Goal: Task Accomplishment & Management: Use online tool/utility

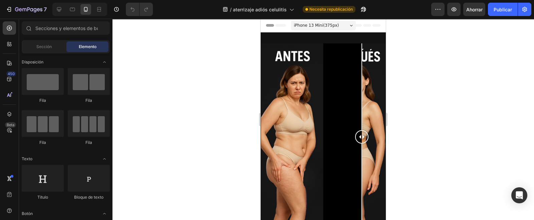
click at [444, 115] on div at bounding box center [322, 119] width 421 height 201
click at [355, 135] on div at bounding box center [361, 136] width 13 height 13
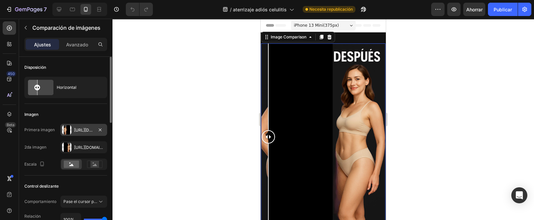
click at [83, 129] on font "[URL][DOMAIN_NAME]" at bounding box center [95, 129] width 43 height 5
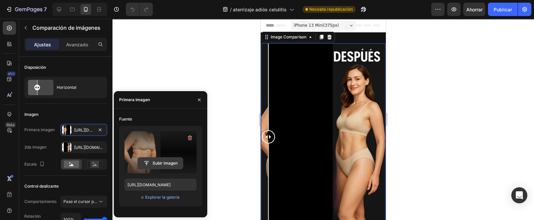
click at [175, 162] on input "file" at bounding box center [160, 163] width 45 height 11
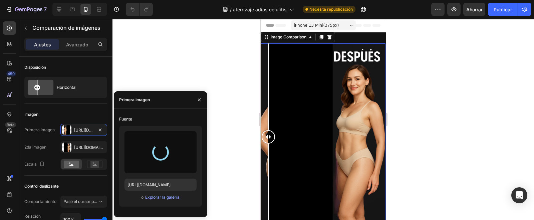
type input "[URL][DOMAIN_NAME]"
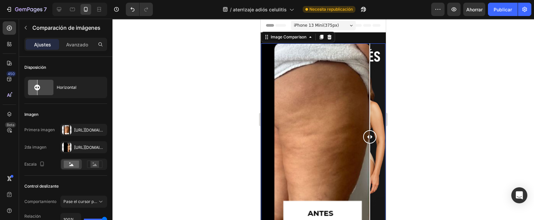
click at [418, 135] on div at bounding box center [322, 119] width 421 height 201
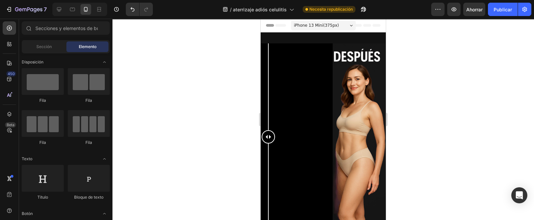
click at [248, 165] on div at bounding box center [322, 119] width 421 height 201
click at [269, 149] on div at bounding box center [268, 186] width 1 height 87
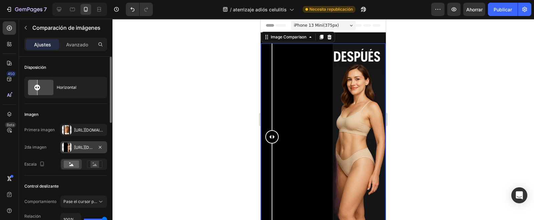
click at [83, 145] on font "[URL][DOMAIN_NAME]" at bounding box center [95, 147] width 43 height 5
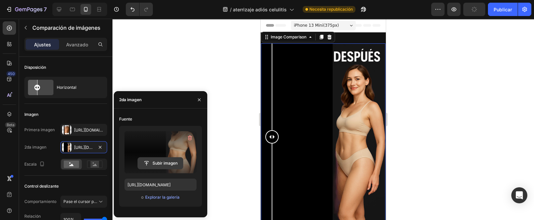
click at [155, 162] on input "file" at bounding box center [160, 163] width 45 height 11
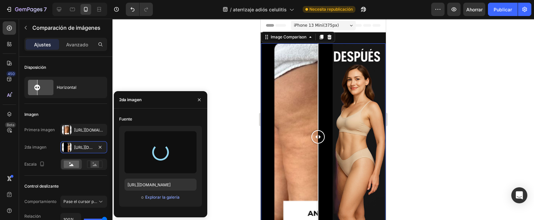
type input "[URL][DOMAIN_NAME]"
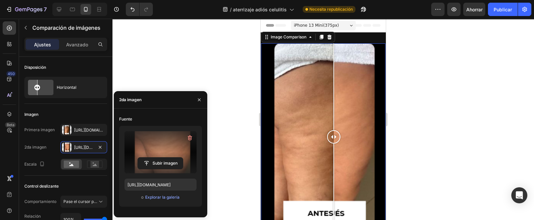
click at [333, 122] on div at bounding box center [333, 86] width 1 height 87
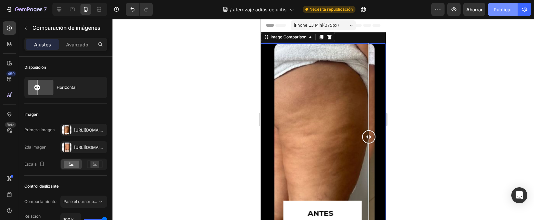
click at [508, 10] on font "Publicar" at bounding box center [503, 10] width 18 height 6
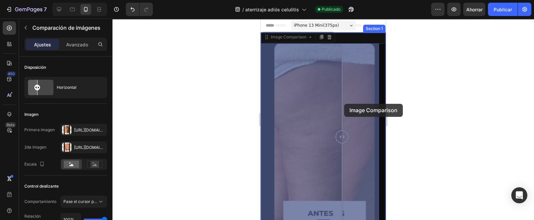
drag, startPoint x: 335, startPoint y: 63, endPoint x: 342, endPoint y: 91, distance: 28.8
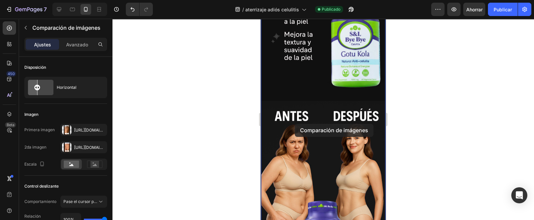
scroll to position [1001, 0]
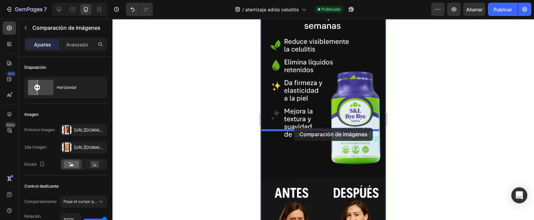
drag, startPoint x: 268, startPoint y: 39, endPoint x: 294, endPoint y: 128, distance: 92.5
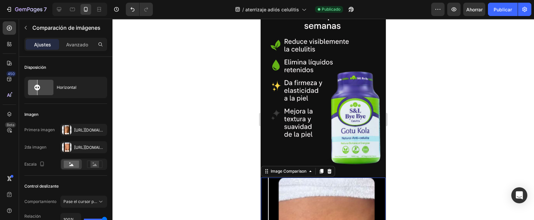
click at [244, 154] on div at bounding box center [322, 119] width 421 height 201
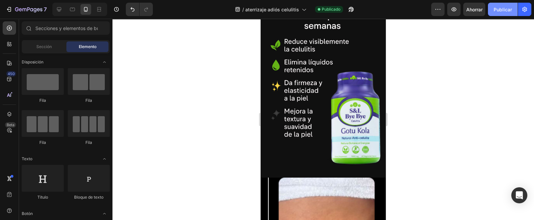
click at [500, 10] on font "Publicar" at bounding box center [503, 10] width 18 height 6
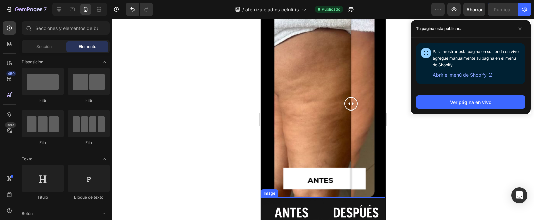
scroll to position [1074, 0]
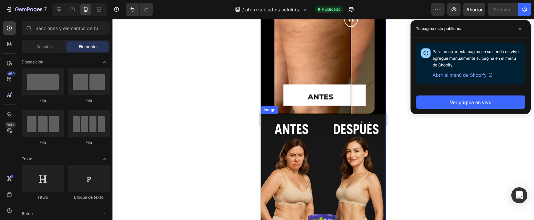
click at [339, 137] on img at bounding box center [323, 207] width 124 height 187
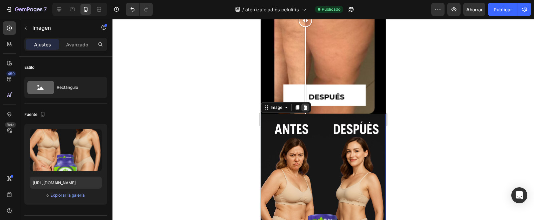
click at [304, 105] on icon at bounding box center [305, 107] width 4 height 5
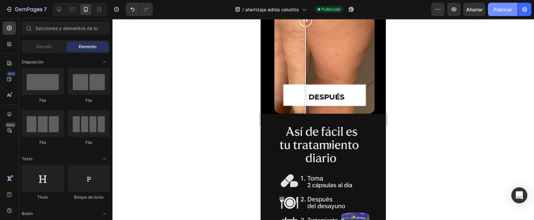
click at [509, 7] on font "Publicar" at bounding box center [503, 10] width 18 height 6
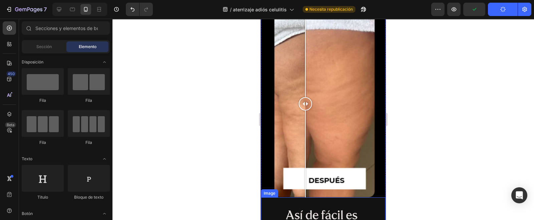
scroll to position [866, 0]
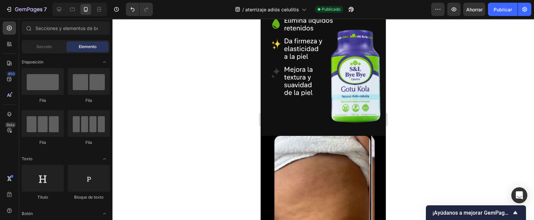
click at [396, 129] on div at bounding box center [322, 119] width 421 height 201
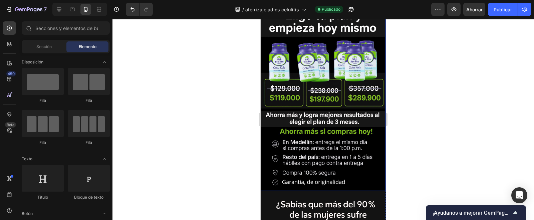
scroll to position [292, 0]
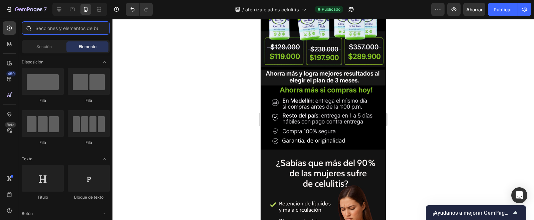
click at [50, 26] on input "text" at bounding box center [66, 27] width 88 height 13
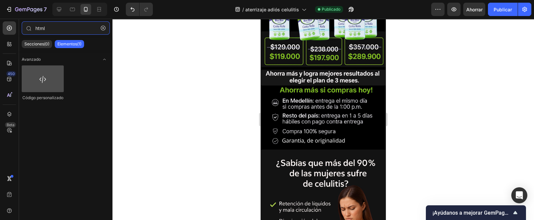
type input "html"
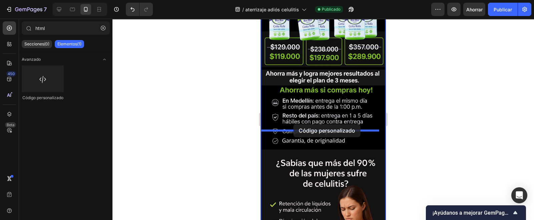
drag, startPoint x: 289, startPoint y: 96, endPoint x: 293, endPoint y: 124, distance: 28.4
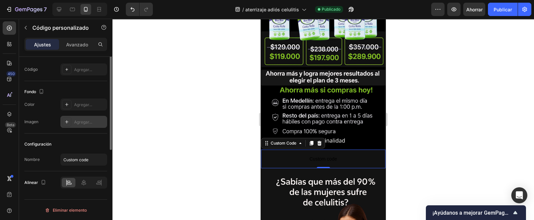
scroll to position [0, 0]
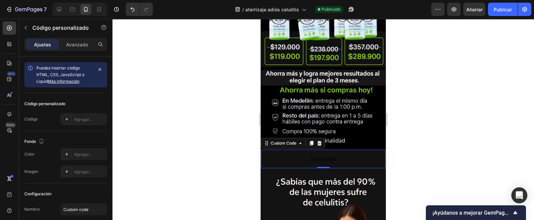
click at [299, 155] on span "Custom code" at bounding box center [323, 159] width 124 height 8
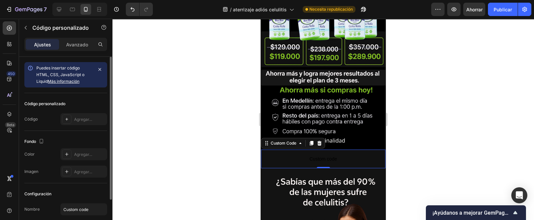
click at [30, 119] on font "Código" at bounding box center [30, 118] width 13 height 5
click at [73, 120] on div "Agregar..." at bounding box center [83, 119] width 47 height 12
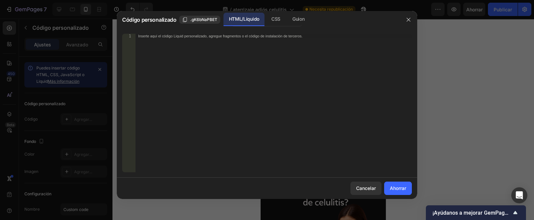
click at [219, 88] on div "Inserte aquí el código Liquid personalizado, agregue fragmentos o el código de …" at bounding box center [273, 108] width 276 height 148
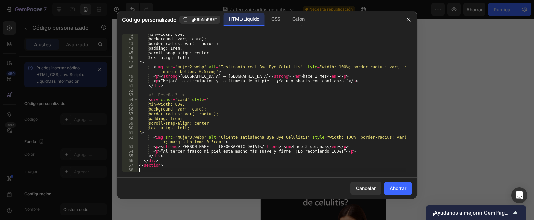
scroll to position [193, 0]
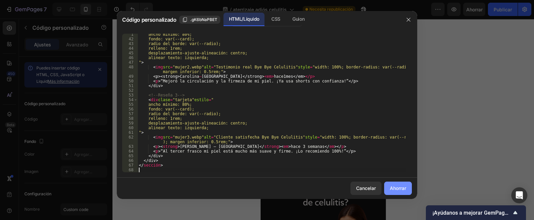
click at [402, 187] on font "Ahorrar" at bounding box center [398, 188] width 16 height 6
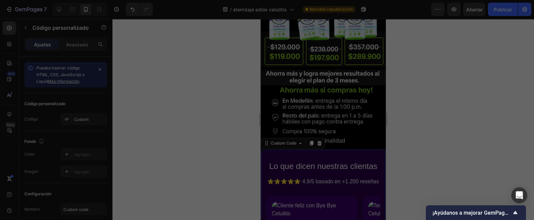
type textarea "</section>"
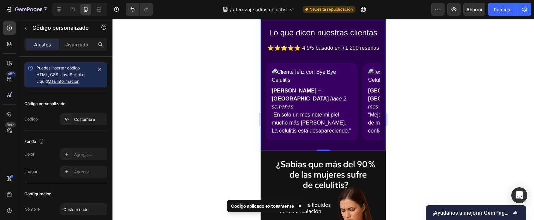
scroll to position [417, 0]
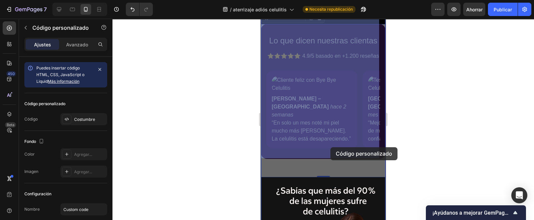
drag, startPoint x: 303, startPoint y: 145, endPoint x: 330, endPoint y: 147, distance: 27.1
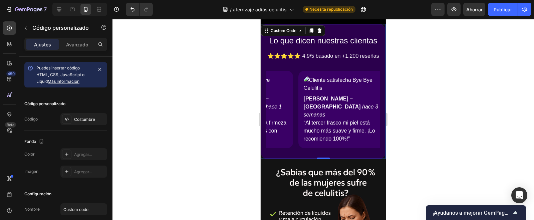
scroll to position [0, 0]
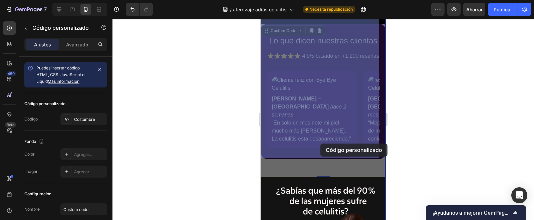
drag, startPoint x: 352, startPoint y: 143, endPoint x: 320, endPoint y: 143, distance: 31.7
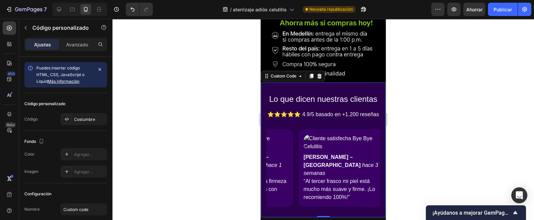
scroll to position [375, 0]
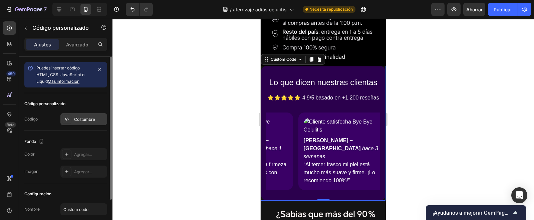
click at [64, 121] on icon at bounding box center [66, 118] width 5 height 5
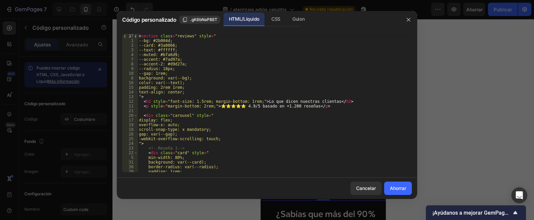
scroll to position [0, 0]
click at [185, 153] on div "< sección clase = "reseñas" estilo = " --bg: #2b004d; --tarjeta: #3a0066; --tex…" at bounding box center [271, 108] width 268 height 148
type textarea "</section>"
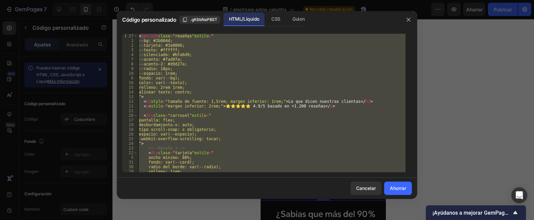
paste textarea
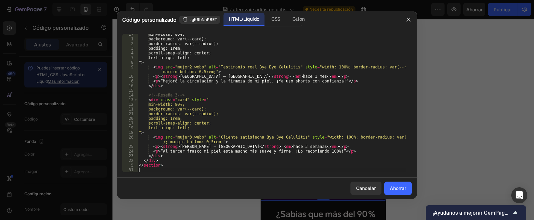
scroll to position [193, 0]
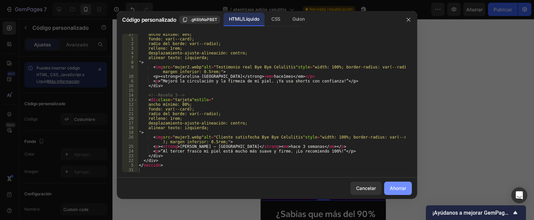
click at [390, 189] on font "Ahorrar" at bounding box center [398, 188] width 16 height 6
type textarea "</section>"
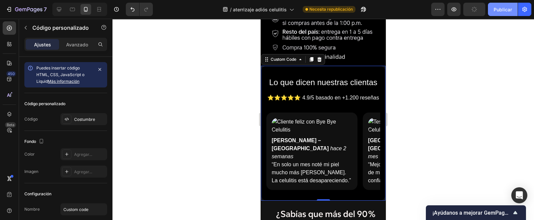
click at [496, 9] on font "Publicar" at bounding box center [503, 10] width 18 height 6
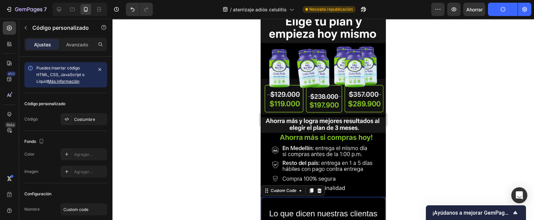
scroll to position [250, 0]
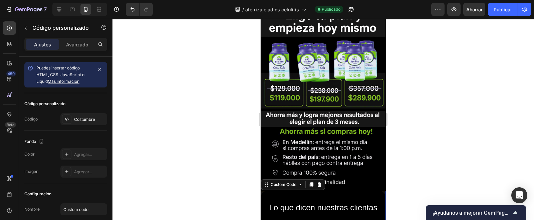
click at [351, 202] on h2 "Lo que dicen nuestras clientas" at bounding box center [323, 208] width 114 height 12
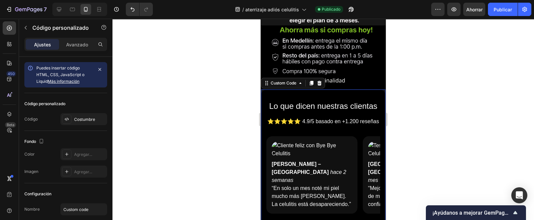
scroll to position [333, 0]
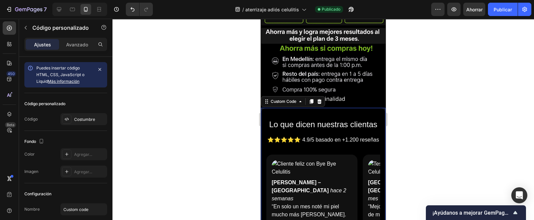
click at [338, 136] on p "⭐⭐⭐⭐⭐ 4.9/5 basado en +1.200 reseñas" at bounding box center [323, 140] width 114 height 8
click at [69, 11] on icon at bounding box center [72, 9] width 7 height 7
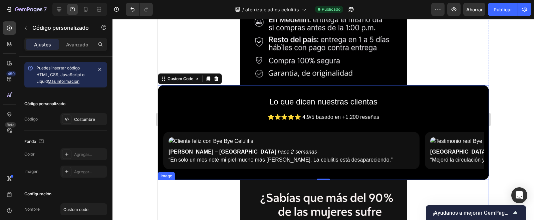
scroll to position [439, 0]
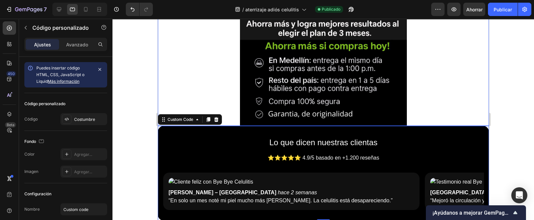
click at [374, 103] on img at bounding box center [323, 1] width 167 height 250
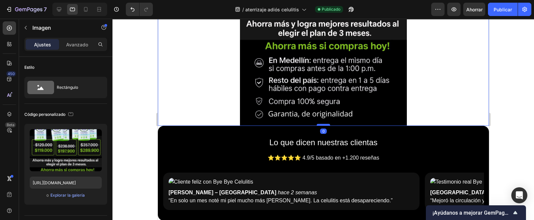
click at [324, 124] on div at bounding box center [322, 125] width 13 height 2
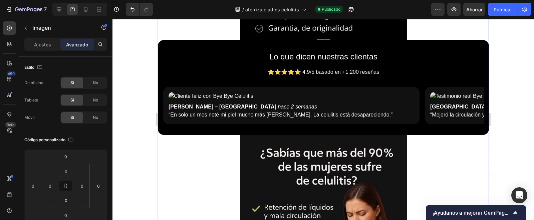
scroll to position [523, 0]
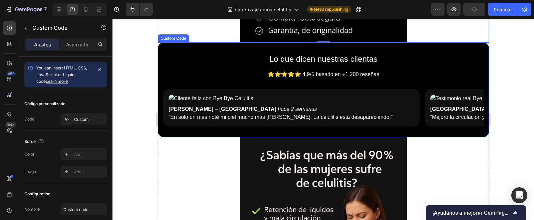
click at [176, 39] on div "Custom Code" at bounding box center [173, 38] width 28 height 6
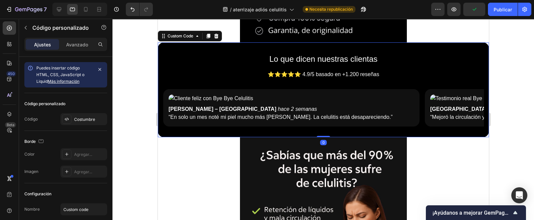
click at [178, 53] on h2 "Lo que dicen nuestras clientas" at bounding box center [323, 59] width 320 height 12
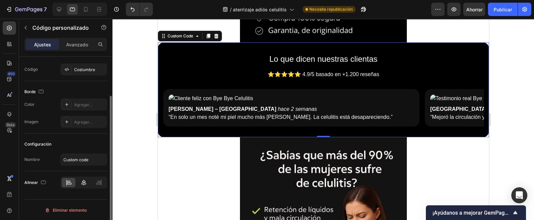
click at [80, 180] on icon at bounding box center [83, 182] width 7 height 7
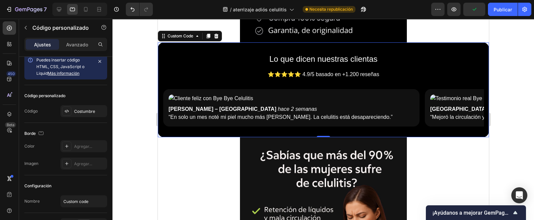
click at [88, 38] on div "Ajustes Avanzado" at bounding box center [65, 44] width 83 height 13
click at [84, 43] on font "Avanzado" at bounding box center [77, 45] width 22 height 6
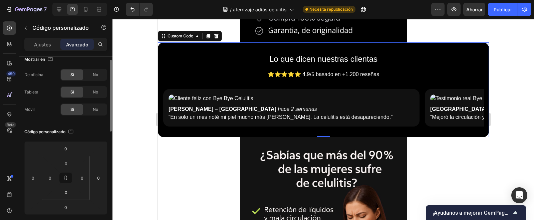
scroll to position [0, 0]
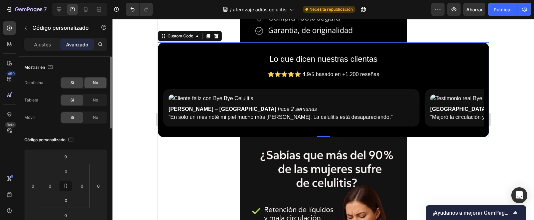
click at [94, 82] on font "No" at bounding box center [95, 82] width 5 height 5
click at [73, 82] on font "Sí" at bounding box center [72, 82] width 4 height 5
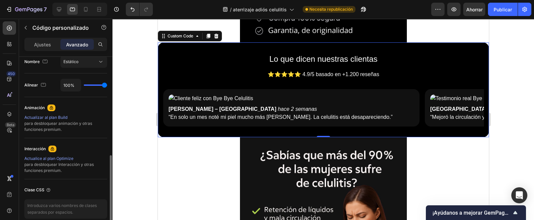
scroll to position [209, 0]
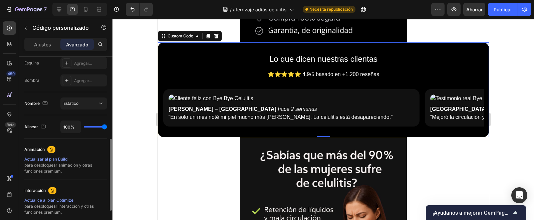
type input "0%"
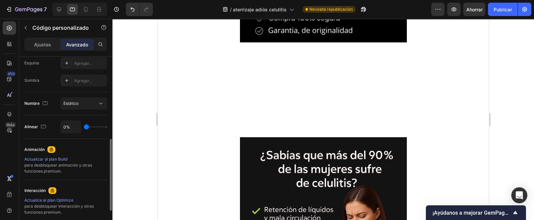
drag, startPoint x: 103, startPoint y: 124, endPoint x: 83, endPoint y: 122, distance: 20.1
type input "0"
click at [84, 126] on input "range" at bounding box center [95, 126] width 23 height 1
type input "14%"
type input "14"
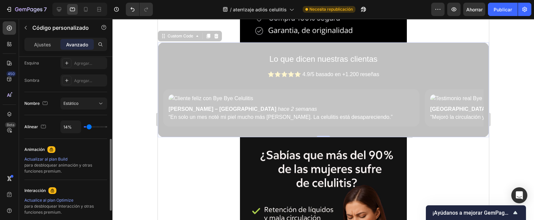
type input "25%"
type input "25"
type input "34%"
type input "34"
type input "40%"
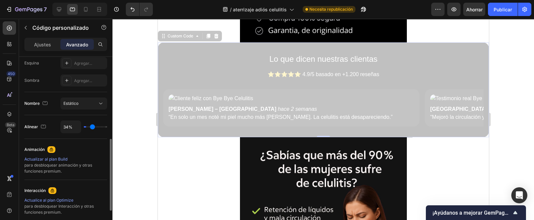
type input "40"
type input "45%"
type input "45"
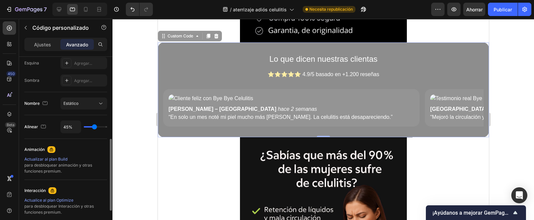
type input "47%"
type input "47"
type input "62%"
type input "62"
type input "71%"
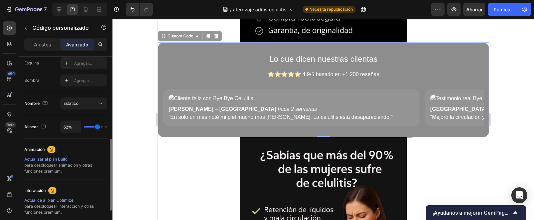
type input "71"
type input "74%"
type input "74"
type input "76%"
type input "76"
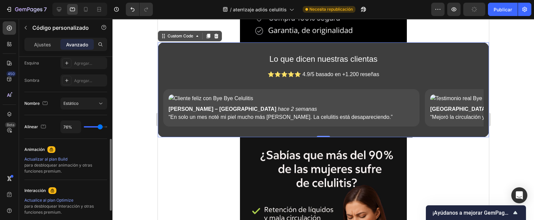
type input "73%"
type input "73"
type input "70%"
type input "70"
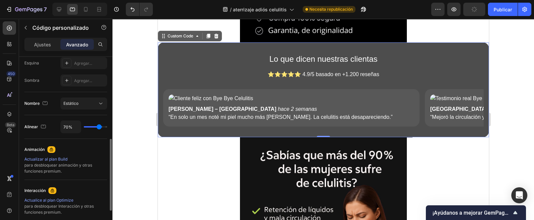
type input "64%"
type input "64"
type input "59%"
type input "59"
type input "53%"
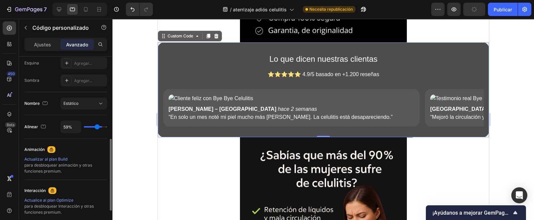
type input "53"
type input "51%"
type input "51"
type input "50%"
type input "50"
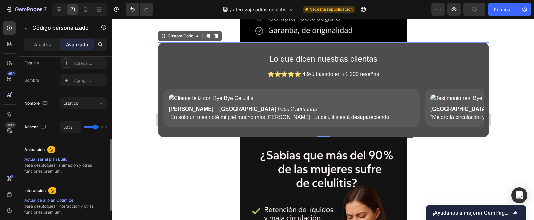
type input "40%"
type input "40"
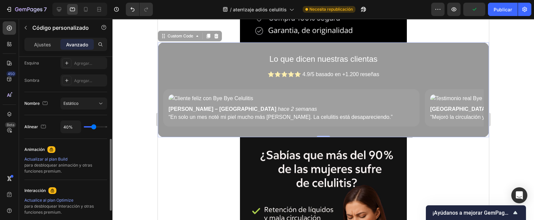
type input "44%"
type input "44"
type input "90%"
type input "90"
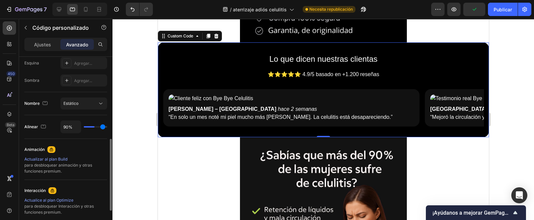
type input "100%"
drag, startPoint x: 85, startPoint y: 124, endPoint x: 118, endPoint y: 129, distance: 33.1
type input "100"
click at [107, 127] on input "range" at bounding box center [95, 126] width 23 height 1
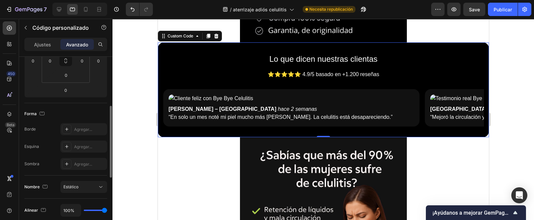
scroll to position [167, 0]
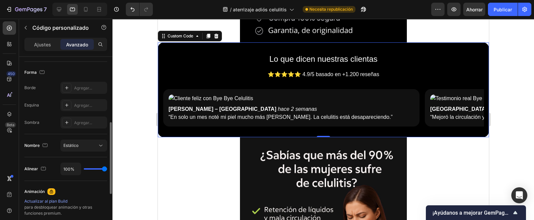
type input "82%"
type input "82"
type input "79%"
type input "79"
type input "74%"
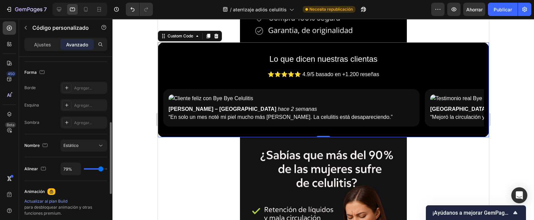
type input "74"
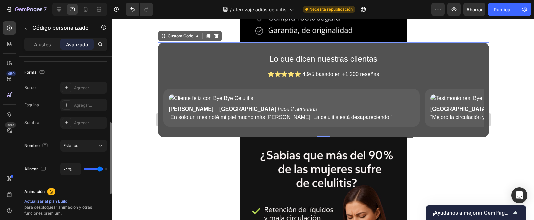
type input "68%"
type input "68"
type input "62%"
type input "62"
type input "61%"
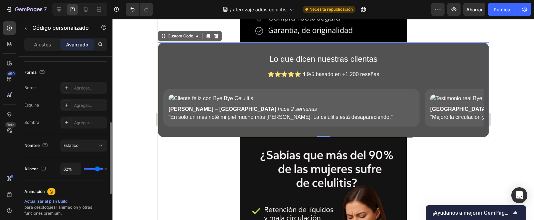
type input "61"
type input "57%"
type input "57"
type input "56%"
type input "56"
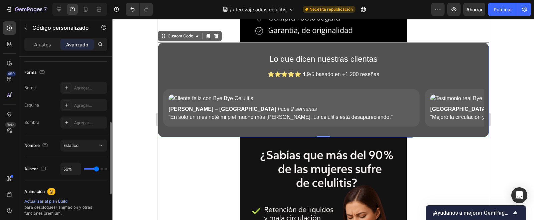
type input "54%"
type input "54"
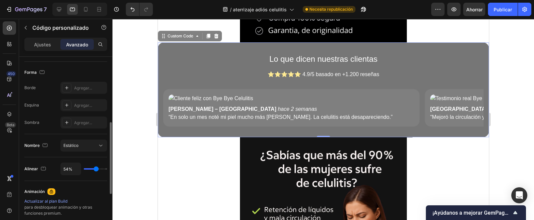
type input "59%"
type input "59"
type input "68%"
type input "68"
type input "76%"
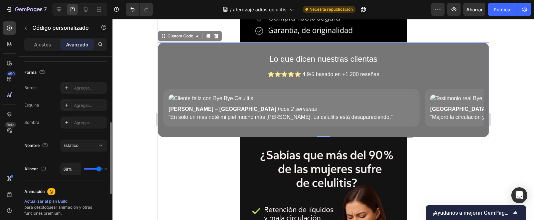
type input "76"
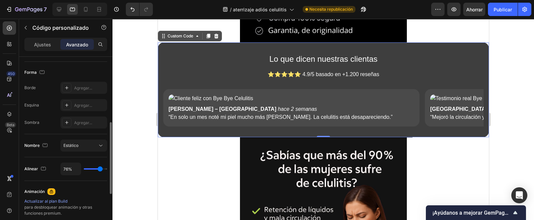
type input "77%"
drag, startPoint x: 103, startPoint y: 166, endPoint x: 100, endPoint y: 168, distance: 3.7
type input "77"
click at [100, 168] on input "range" at bounding box center [95, 168] width 23 height 1
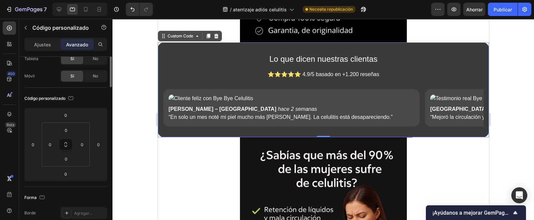
scroll to position [0, 0]
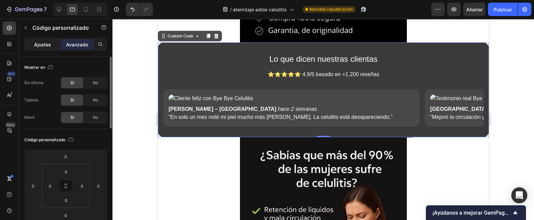
click at [50, 41] on p "Ajustes" at bounding box center [42, 44] width 17 height 7
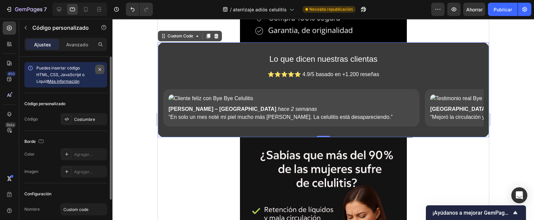
click at [99, 71] on icon "button" at bounding box center [99, 69] width 5 height 5
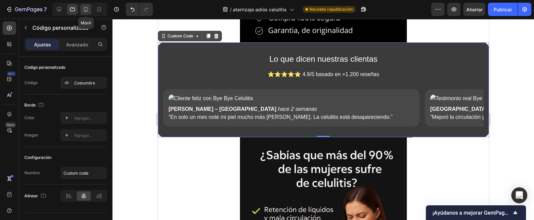
click at [87, 11] on icon at bounding box center [86, 9] width 4 height 5
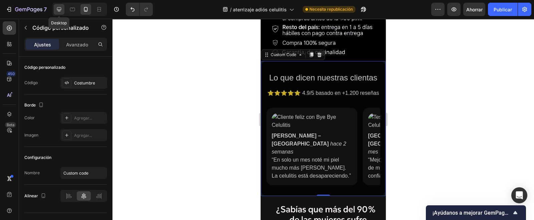
click at [61, 9] on icon at bounding box center [59, 9] width 4 height 4
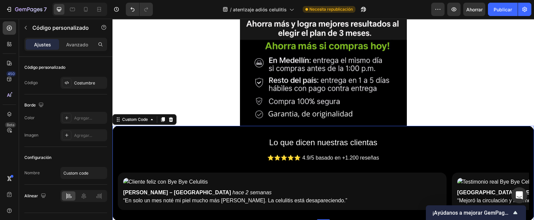
scroll to position [481, 0]
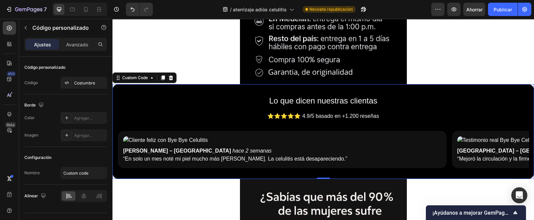
click at [156, 101] on h2 "Lo que dicen nuestras clientas" at bounding box center [323, 101] width 411 height 12
click at [355, 115] on p "⭐⭐⭐⭐⭐ 4.9/5 basado en +1.200 reseñas" at bounding box center [323, 116] width 411 height 8
click at [173, 76] on icon at bounding box center [170, 77] width 5 height 5
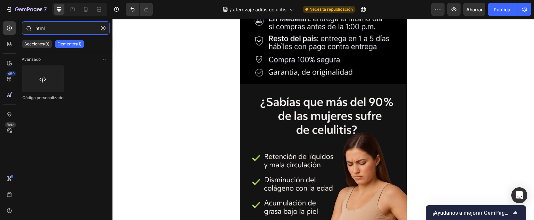
drag, startPoint x: 61, startPoint y: 28, endPoint x: 37, endPoint y: 25, distance: 24.9
click at [37, 25] on input "html" at bounding box center [66, 27] width 88 height 13
type input "h"
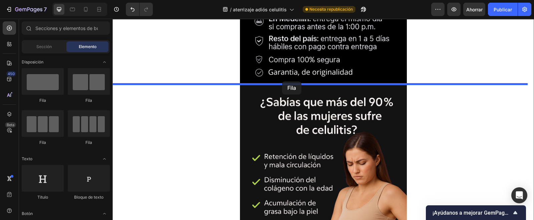
drag, startPoint x: 161, startPoint y: 107, endPoint x: 282, endPoint y: 81, distance: 123.8
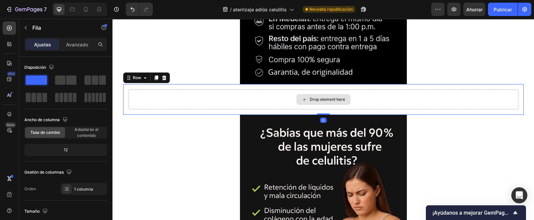
click at [268, 91] on div "Drop element here" at bounding box center [323, 99] width 390 height 20
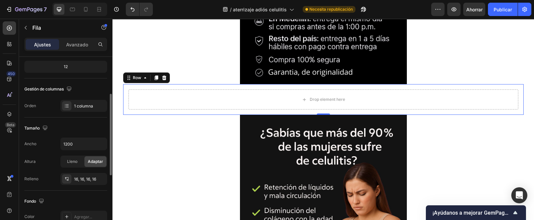
scroll to position [125, 0]
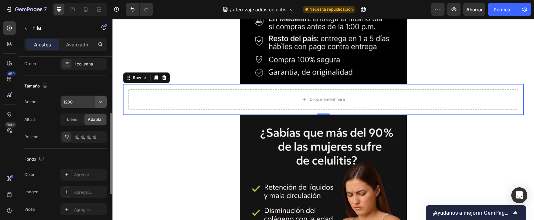
click at [97, 100] on button "button" at bounding box center [101, 102] width 12 height 12
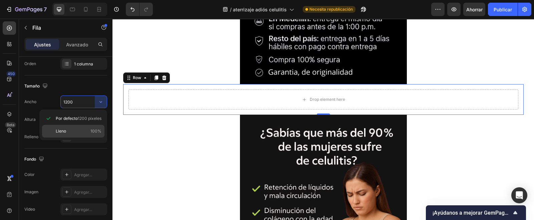
click at [63, 131] on font "Lleno" at bounding box center [61, 130] width 10 height 5
type input "100%"
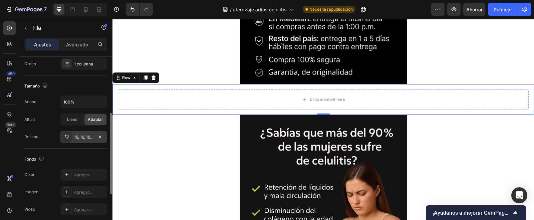
click at [75, 137] on font "16, 16, 16, 16" at bounding box center [85, 136] width 22 height 5
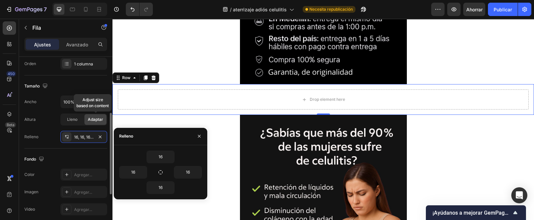
click at [93, 122] on div "Adaptar" at bounding box center [95, 119] width 22 height 11
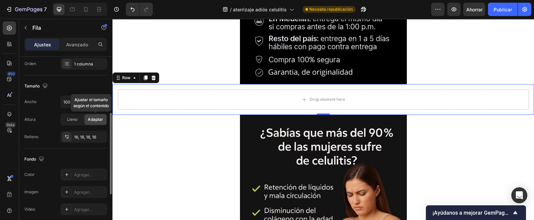
click at [93, 118] on font "Adaptar" at bounding box center [95, 119] width 15 height 5
click at [75, 119] on font "Lleno" at bounding box center [72, 119] width 10 height 5
click at [94, 119] on font "Adaptar" at bounding box center [95, 119] width 15 height 5
click at [97, 135] on button "button" at bounding box center [100, 137] width 8 height 8
type input "0"
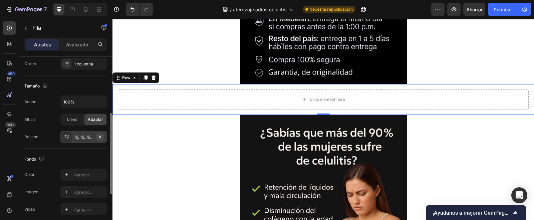
type input "0"
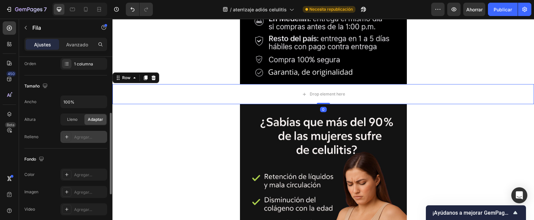
click at [97, 135] on div "Agregar..." at bounding box center [89, 137] width 31 height 6
type input "16"
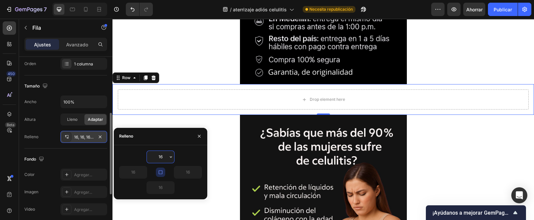
click at [69, 134] on icon at bounding box center [66, 136] width 5 height 5
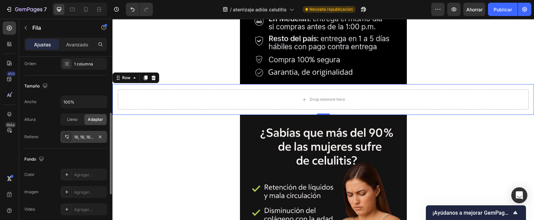
click at [66, 134] on icon at bounding box center [66, 136] width 5 height 5
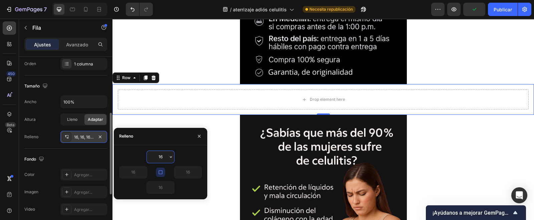
click at [66, 134] on icon at bounding box center [66, 136] width 5 height 5
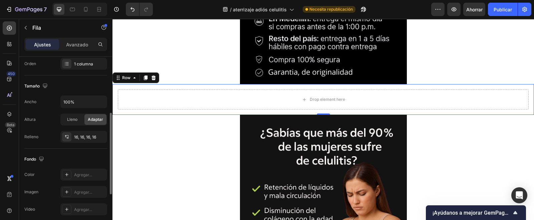
click at [33, 101] on font "Ancho" at bounding box center [30, 101] width 12 height 5
click at [78, 100] on input "100%" at bounding box center [84, 102] width 46 height 12
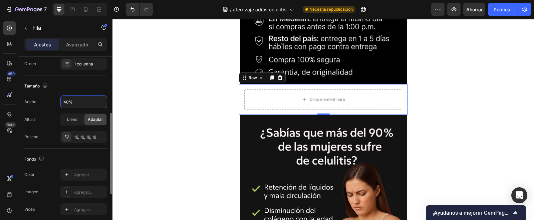
type input "40%"
click at [79, 159] on div "Fondo" at bounding box center [65, 159] width 83 height 11
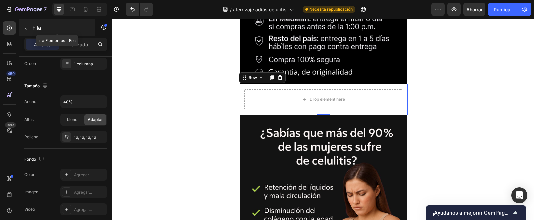
click at [26, 24] on button "button" at bounding box center [25, 27] width 11 height 11
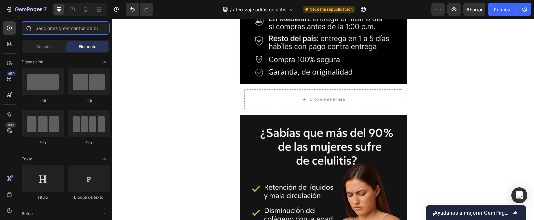
click at [55, 28] on input "text" at bounding box center [66, 27] width 88 height 13
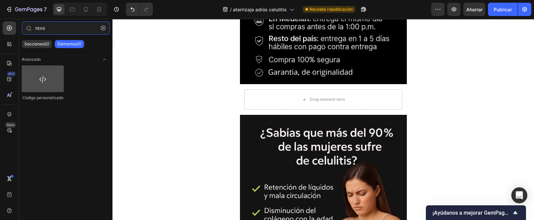
type input "html"
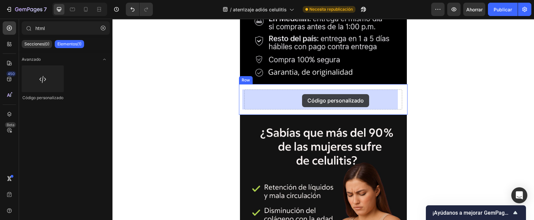
drag, startPoint x: 144, startPoint y: 98, endPoint x: 302, endPoint y: 94, distance: 157.6
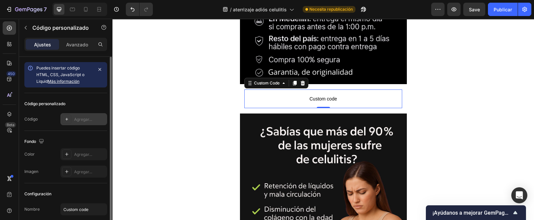
click at [93, 117] on div "Agregar..." at bounding box center [89, 119] width 31 height 6
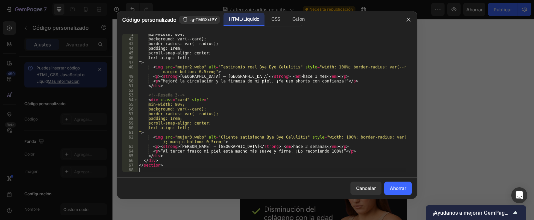
scroll to position [193, 0]
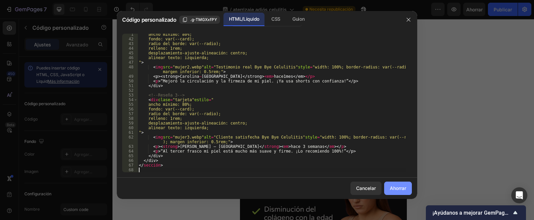
click at [404, 191] on font "Ahorrar" at bounding box center [398, 188] width 16 height 6
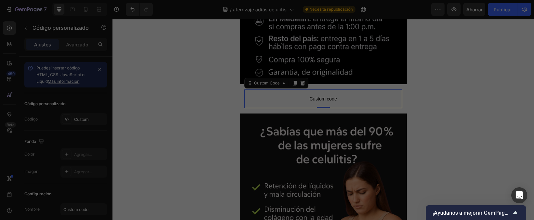
type textarea "</section>"
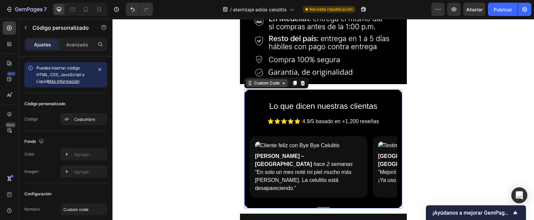
click at [273, 84] on div "Custom Code" at bounding box center [267, 83] width 28 height 6
click at [279, 82] on div "Custom Code" at bounding box center [267, 83] width 28 height 6
click at [285, 83] on div "Custom Code" at bounding box center [267, 83] width 42 height 8
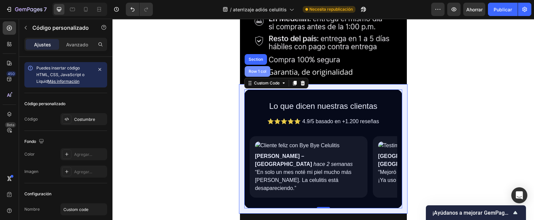
click at [255, 70] on div "Row 1 col" at bounding box center [257, 71] width 20 height 4
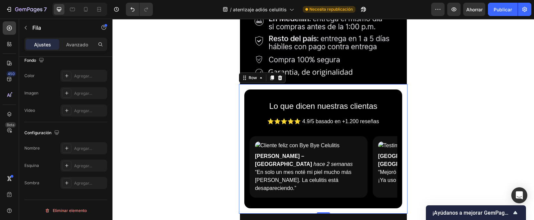
scroll to position [0, 0]
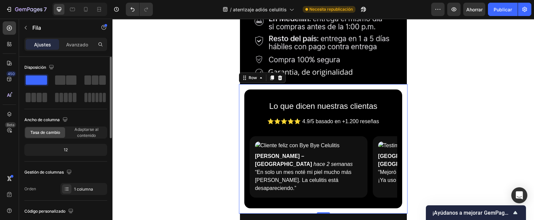
click at [76, 38] on div "Ajustes Avanzado" at bounding box center [65, 44] width 83 height 13
click at [73, 42] on font "Avanzado" at bounding box center [77, 45] width 22 height 6
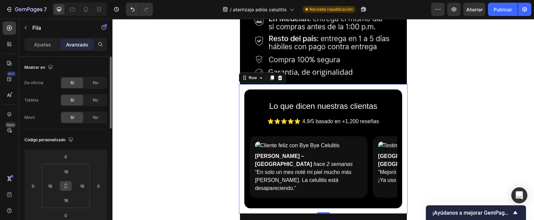
click at [67, 188] on icon at bounding box center [65, 185] width 5 height 5
click at [71, 171] on input "16" at bounding box center [65, 172] width 13 height 10
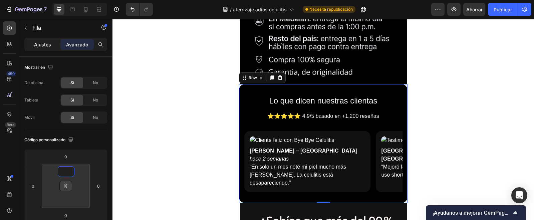
type input "1"
click at [44, 40] on div "Ajustes" at bounding box center [42, 44] width 33 height 11
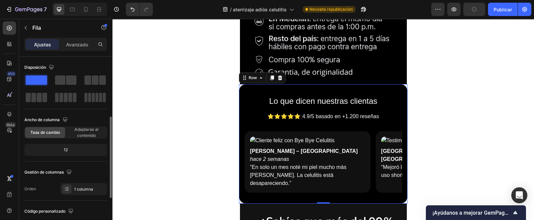
scroll to position [41, 0]
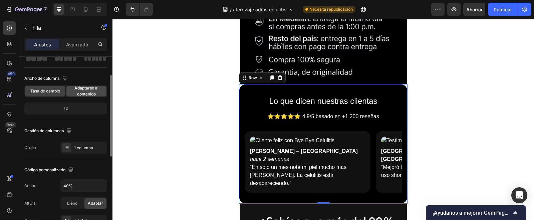
click at [92, 87] on font "Adaptarse al contenido" at bounding box center [86, 90] width 24 height 11
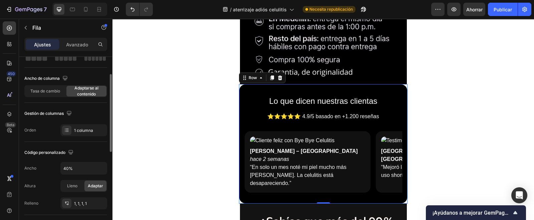
click at [92, 87] on font "Adaptarse al contenido" at bounding box center [86, 90] width 24 height 11
click at [38, 91] on font "Tasa de cambio" at bounding box center [45, 90] width 30 height 5
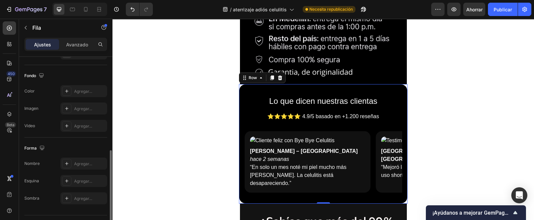
scroll to position [224, 0]
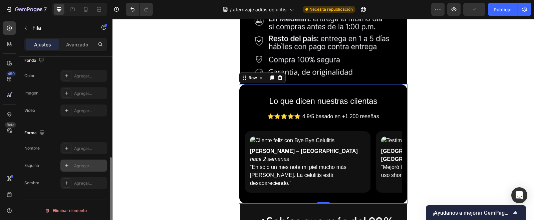
click at [78, 163] on div "Agregar..." at bounding box center [89, 166] width 31 height 6
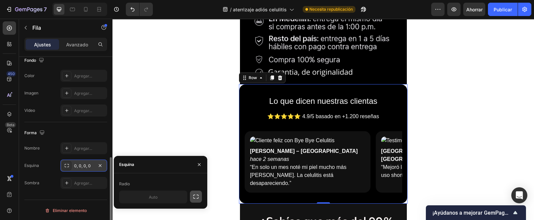
click at [198, 196] on icon "button" at bounding box center [196, 196] width 7 height 7
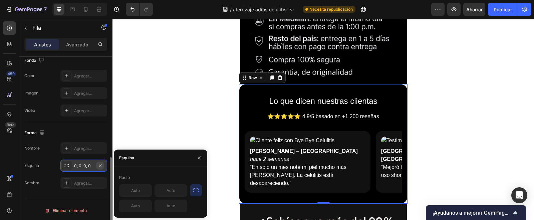
click at [97, 163] on icon "button" at bounding box center [99, 165] width 5 height 5
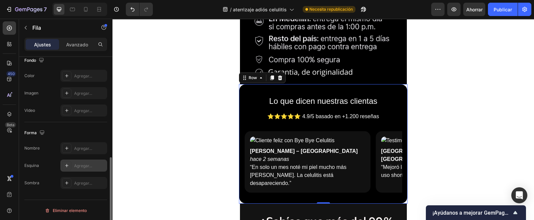
click at [94, 166] on div "Agregar..." at bounding box center [89, 166] width 31 height 6
type input "8"
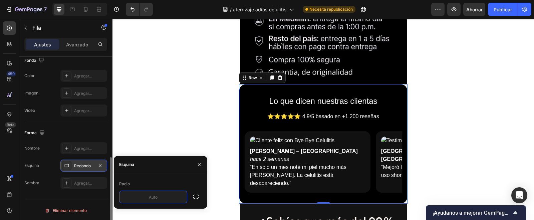
click at [96, 198] on div "Disposición Ancho de columna Tasa de cambio Adaptarse al contenido 12 Gestión d…" at bounding box center [65, 36] width 93 height 407
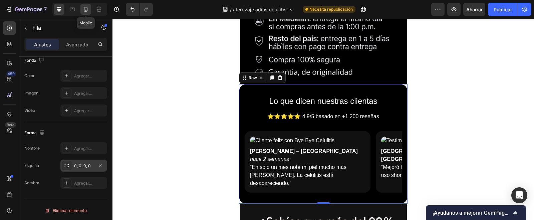
click at [88, 7] on icon at bounding box center [85, 9] width 7 height 7
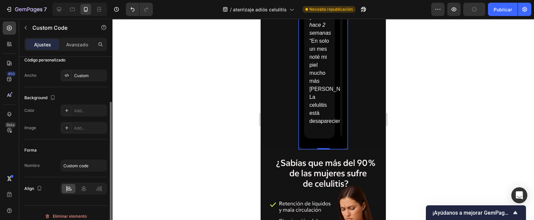
click at [309, 72] on p "“En solo un mes noté mi piel mucho más [PERSON_NAME]. La celulitis está desapar…" at bounding box center [319, 81] width 20 height 88
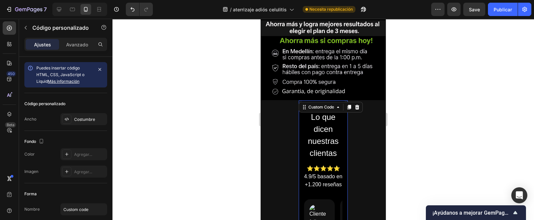
scroll to position [338, 0]
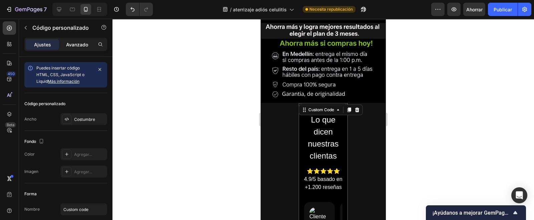
click at [81, 47] on font "Avanzado" at bounding box center [77, 45] width 22 height 6
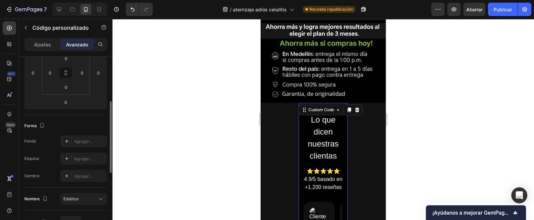
scroll to position [0, 0]
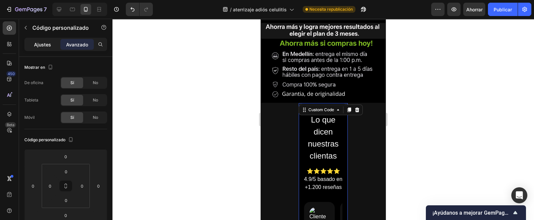
click at [41, 40] on div "Ajustes" at bounding box center [42, 44] width 33 height 11
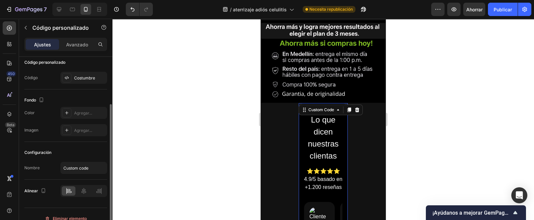
scroll to position [50, 0]
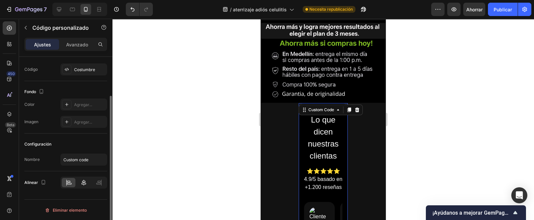
click at [88, 180] on div at bounding box center [84, 182] width 14 height 9
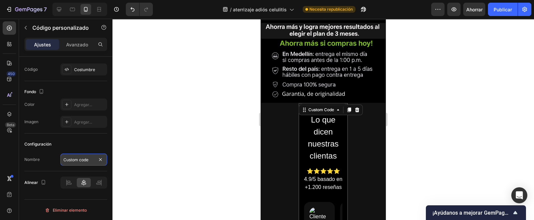
click at [81, 164] on input "Custom code" at bounding box center [83, 159] width 47 height 12
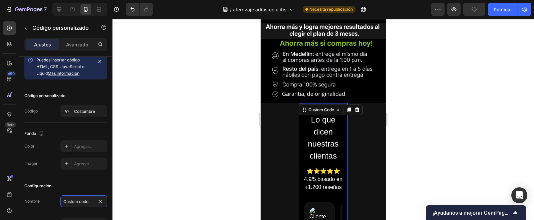
scroll to position [0, 0]
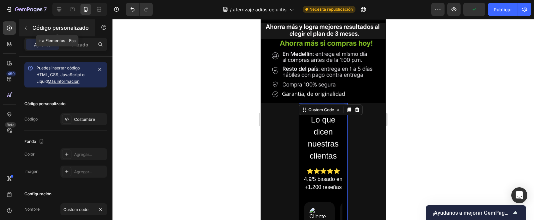
click at [28, 26] on icon "button" at bounding box center [25, 27] width 5 height 5
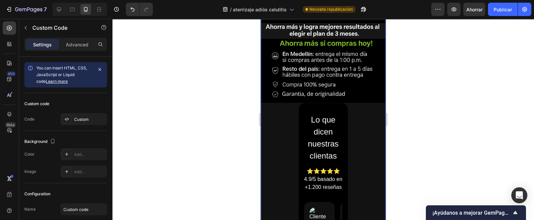
click at [304, 114] on h2 "Lo que dicen nuestras clientas" at bounding box center [323, 138] width 38 height 48
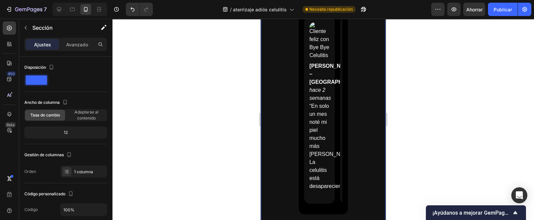
scroll to position [547, 0]
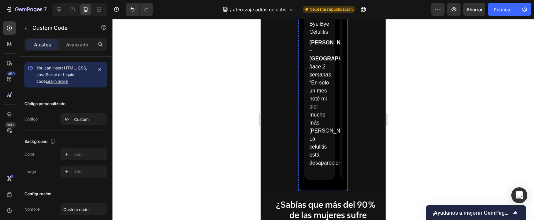
click at [341, 131] on section "Lo que dicen nuestras clientas ⭐⭐⭐⭐⭐ 4.9/5 basado en +1.200 reseñas [PERSON_NAM…" at bounding box center [323, 43] width 49 height 296
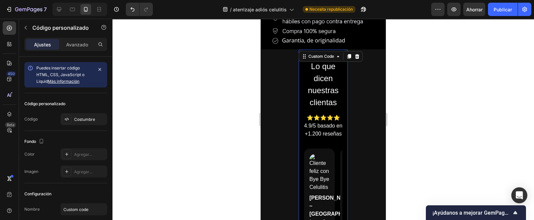
scroll to position [338, 0]
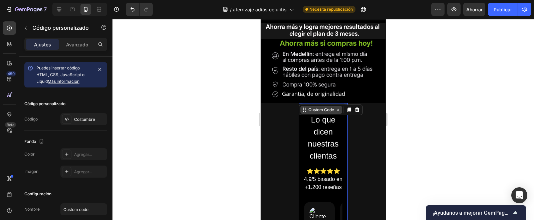
click at [335, 107] on icon at bounding box center [337, 109] width 5 height 5
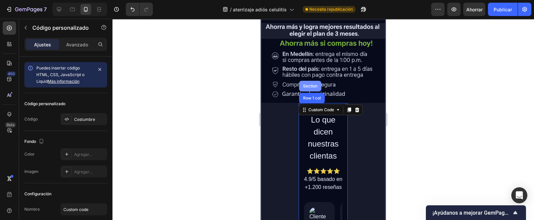
click at [312, 84] on div "Section" at bounding box center [310, 86] width 17 height 4
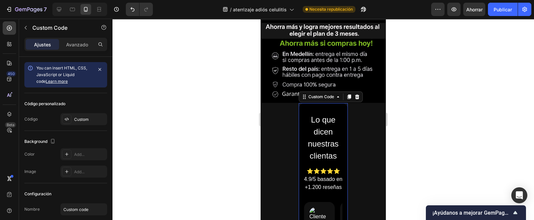
click at [335, 94] on icon at bounding box center [337, 96] width 5 height 5
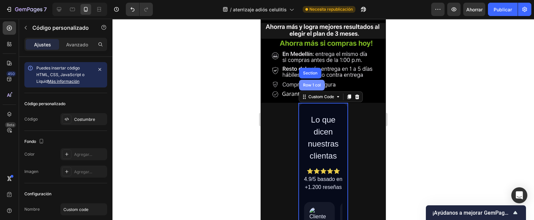
click at [312, 80] on div "Row 1 col" at bounding box center [312, 85] width 26 height 11
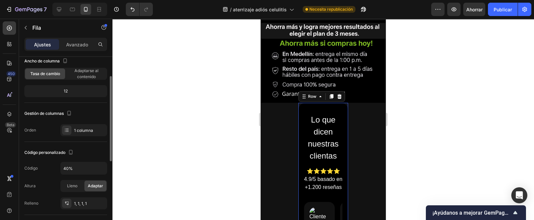
scroll to position [83, 0]
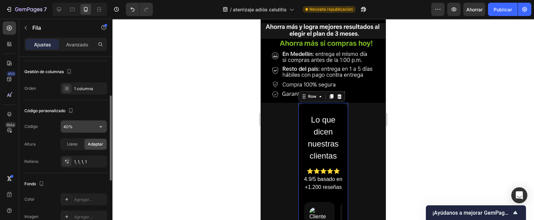
click at [77, 127] on input "40%" at bounding box center [84, 126] width 46 height 12
drag, startPoint x: 82, startPoint y: 126, endPoint x: 56, endPoint y: 123, distance: 25.5
click at [56, 123] on div "Código 40%" at bounding box center [65, 126] width 83 height 13
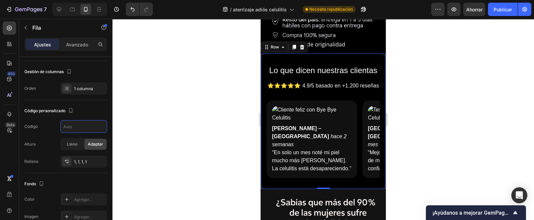
scroll to position [380, 0]
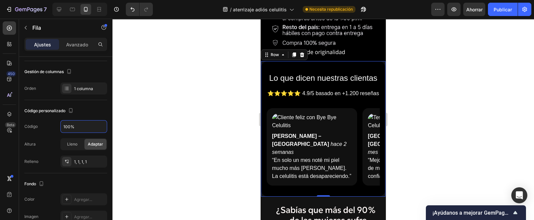
click at [59, 3] on div at bounding box center [79, 9] width 55 height 13
click at [57, 7] on icon at bounding box center [59, 9] width 7 height 7
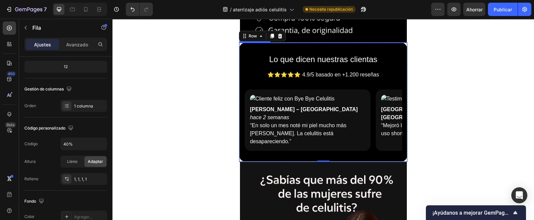
scroll to position [439, 0]
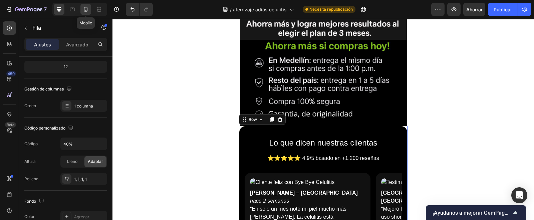
click at [86, 8] on icon at bounding box center [85, 9] width 7 height 7
type input "100%"
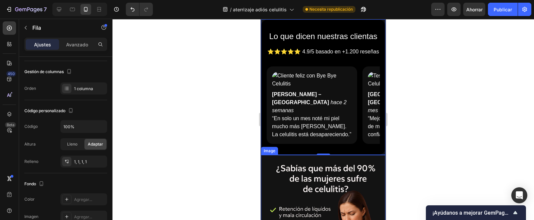
scroll to position [380, 0]
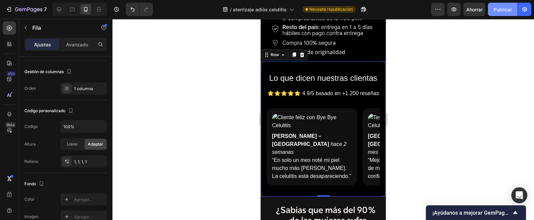
click at [502, 7] on font "Publicar" at bounding box center [503, 10] width 18 height 6
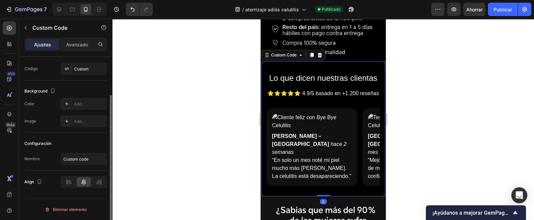
scroll to position [0, 0]
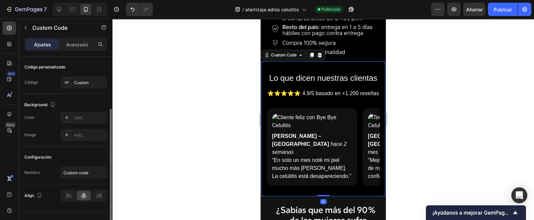
click at [323, 110] on div "[PERSON_NAME] – [GEOGRAPHIC_DATA] [DATE] “En solo un mes noté mi piel mucho más…" at bounding box center [312, 146] width 90 height 77
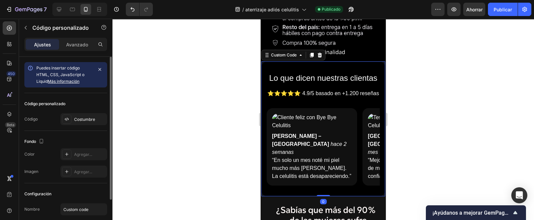
scroll to position [338, 0]
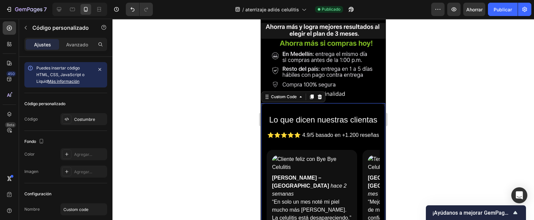
click at [342, 114] on h2 "Lo que dicen nuestras clientas" at bounding box center [323, 120] width 113 height 12
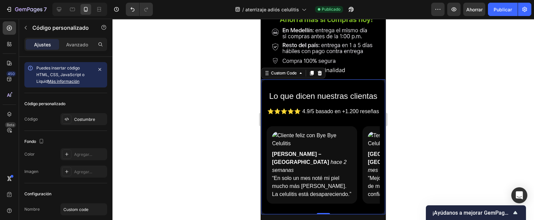
scroll to position [380, 0]
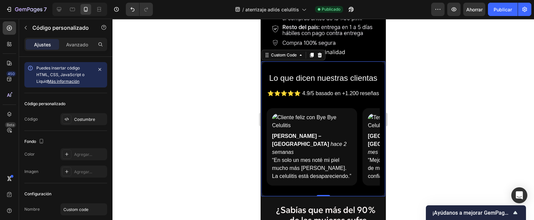
click at [338, 72] on h2 "Lo que dicen nuestras clientas" at bounding box center [323, 78] width 113 height 12
click at [59, 8] on icon at bounding box center [59, 9] width 7 height 7
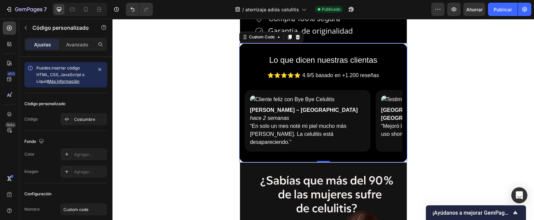
scroll to position [523, 0]
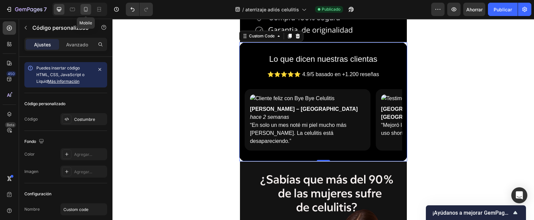
click at [83, 13] on div at bounding box center [85, 9] width 11 height 11
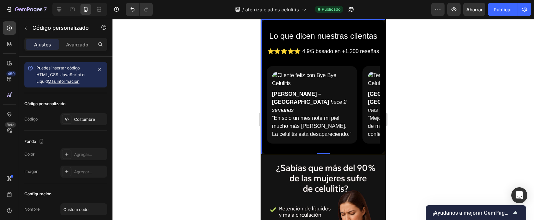
scroll to position [380, 0]
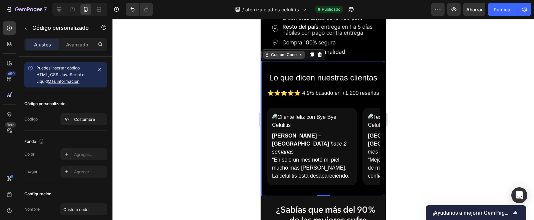
click at [301, 52] on icon at bounding box center [300, 54] width 5 height 5
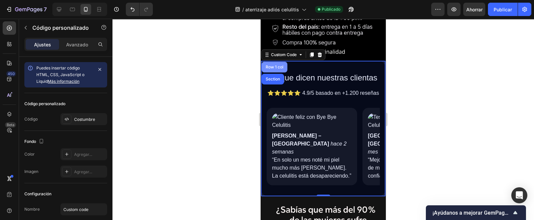
click at [280, 65] on div "Row 1 col" at bounding box center [274, 67] width 20 height 4
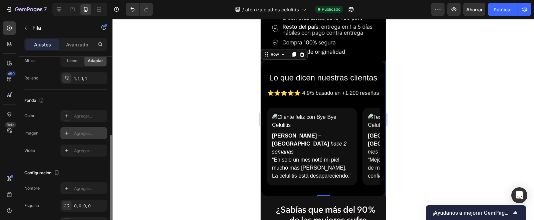
scroll to position [207, 0]
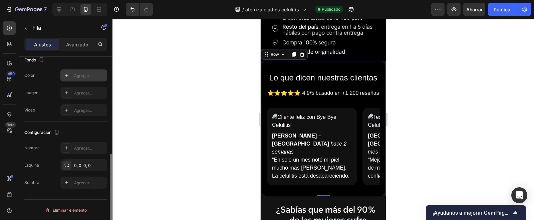
click at [70, 72] on div at bounding box center [66, 75] width 9 height 9
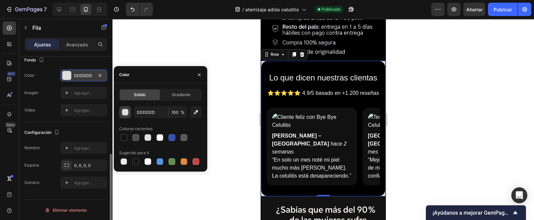
click at [126, 114] on div "button" at bounding box center [125, 112] width 7 height 7
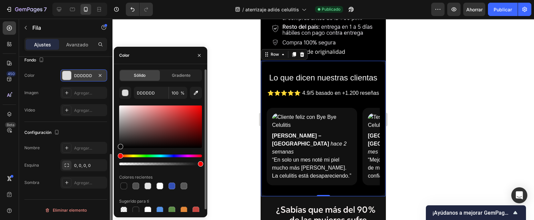
drag, startPoint x: 125, startPoint y: 144, endPoint x: 117, endPoint y: 146, distance: 8.4
click at [117, 146] on div "Sólido Gradiente DDDDDD 100 % Colores recientes Sugerido para ti" at bounding box center [160, 141] width 93 height 145
type input "0A0A0A"
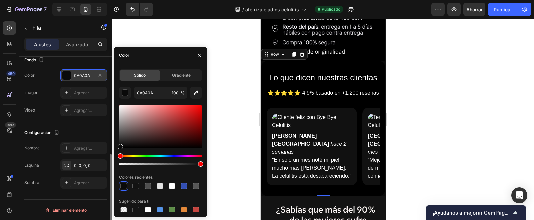
click at [229, 160] on div at bounding box center [322, 119] width 421 height 201
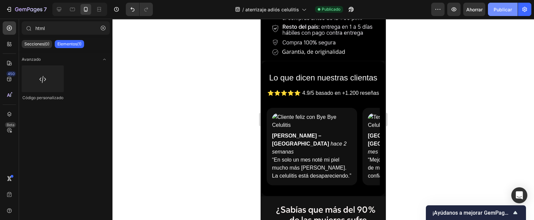
click at [510, 8] on font "Publicar" at bounding box center [503, 10] width 18 height 6
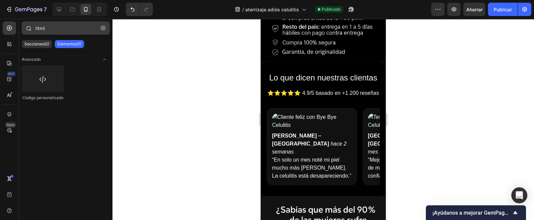
click at [101, 30] on button "button" at bounding box center [103, 28] width 11 height 11
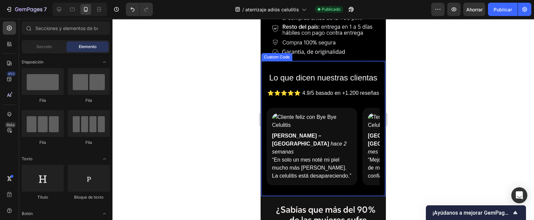
click at [284, 54] on div "Custom Code" at bounding box center [277, 57] width 28 height 6
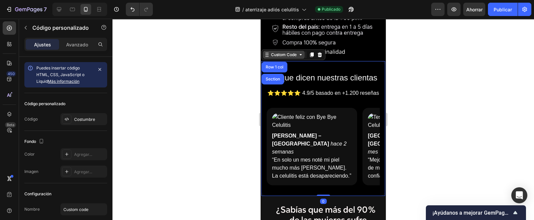
click at [301, 54] on icon at bounding box center [301, 54] width 2 height 1
click at [297, 52] on div "Custom Code" at bounding box center [284, 55] width 28 height 6
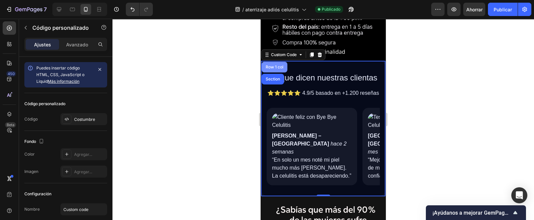
click at [277, 65] on div "Row 1 col" at bounding box center [274, 67] width 20 height 4
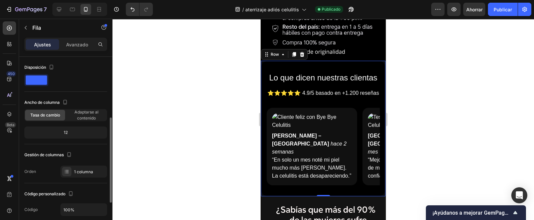
scroll to position [83, 0]
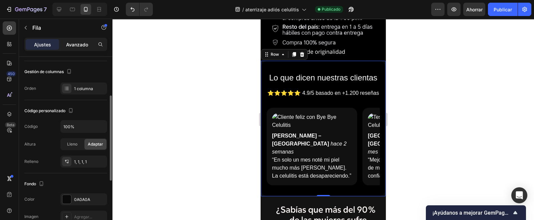
click at [75, 42] on font "Avanzado" at bounding box center [77, 45] width 22 height 6
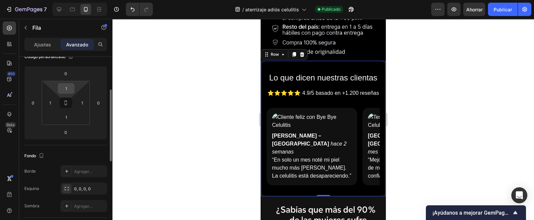
click at [67, 87] on input "1" at bounding box center [65, 88] width 13 height 10
click at [78, 0] on html "7 / aterrizaje adiós celulitis Publicado Avance Ahorrar Publicar 450 Beta Secti…" at bounding box center [267, 0] width 534 height 0
type input "0"
click at [67, 100] on icon at bounding box center [65, 102] width 5 height 5
click at [70, 89] on input "0" at bounding box center [65, 88] width 13 height 10
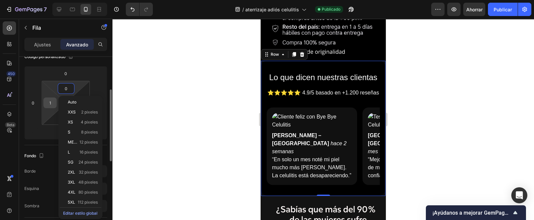
type input "0"
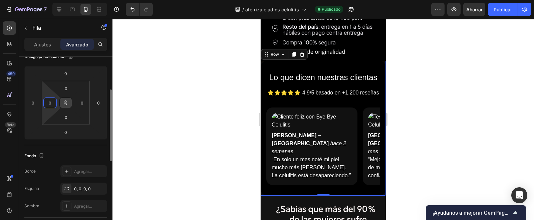
click at [53, 100] on input "0" at bounding box center [50, 103] width 10 height 10
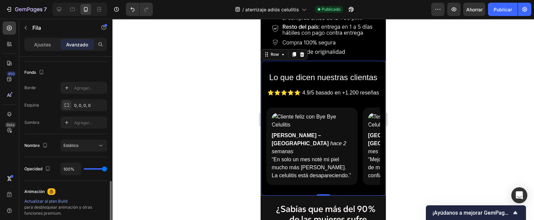
scroll to position [209, 0]
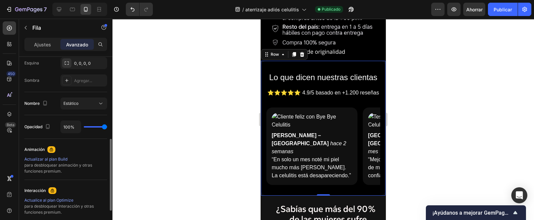
type input "88%"
type input "88"
type input "0"
type input "42%"
type input "42"
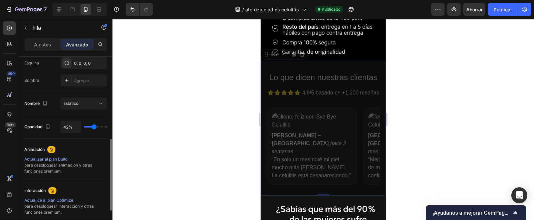
type input "30%"
type input "30"
type input "13%"
type input "13"
type input "0%"
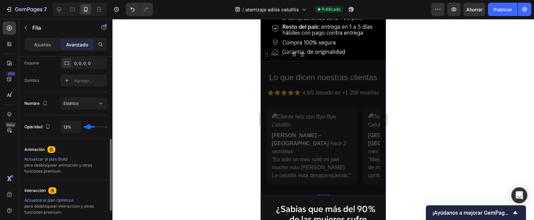
type input "0"
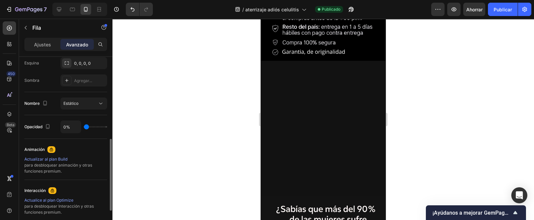
type input "2%"
type input "2"
type input "45%"
type input "45"
type input "51%"
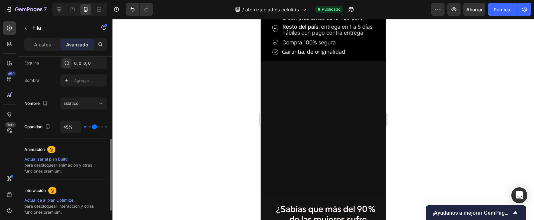
type input "51"
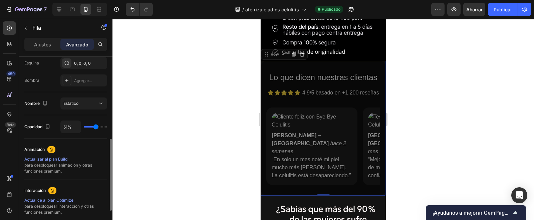
type input "57%"
type input "57"
type input "91%"
type input "91"
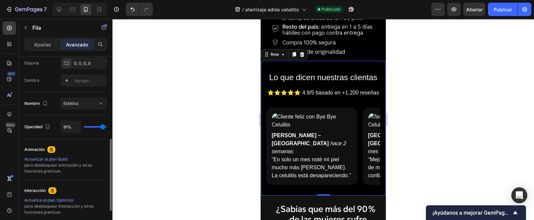
type input "100%"
type input "100"
type input "90%"
type input "90"
type input "76%"
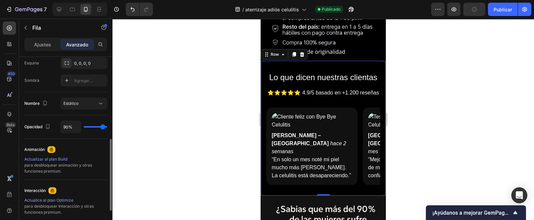
type input "76"
type input "71%"
type input "71"
type input "70%"
type input "70"
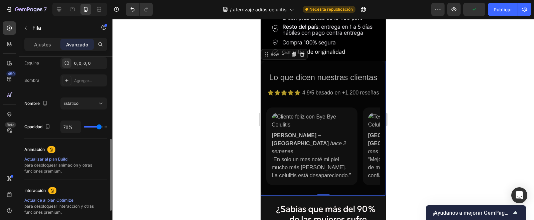
type input "65%"
type input "65"
type input "64%"
type input "64"
type input "59%"
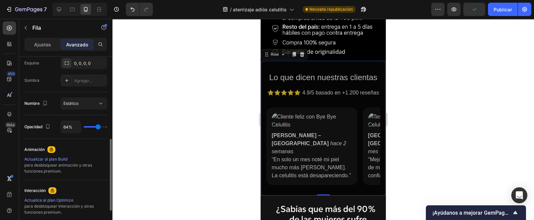
type input "59"
type input "54%"
type input "54"
type input "99%"
type input "99"
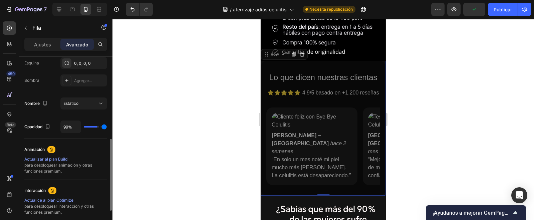
type input "100%"
type input "100"
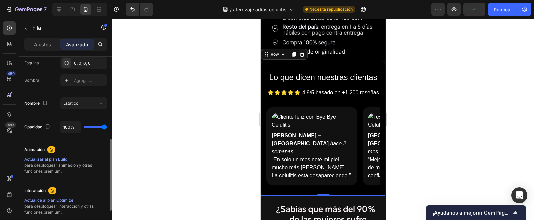
drag, startPoint x: 94, startPoint y: 126, endPoint x: 126, endPoint y: 130, distance: 32.2
click at [107, 127] on input "range" at bounding box center [95, 126] width 23 height 1
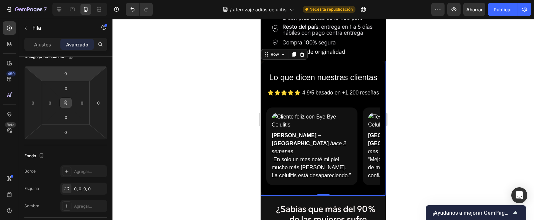
scroll to position [0, 0]
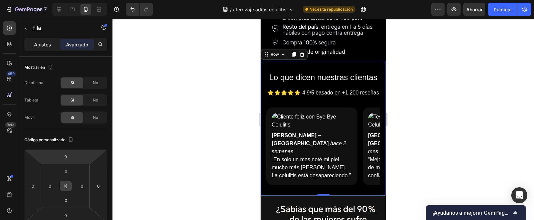
click at [34, 49] on div "Ajustes" at bounding box center [42, 44] width 33 height 11
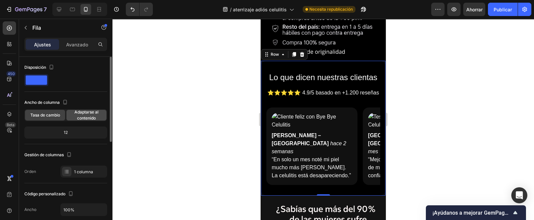
click at [80, 119] on font "Adaptarse al contenido" at bounding box center [86, 114] width 24 height 11
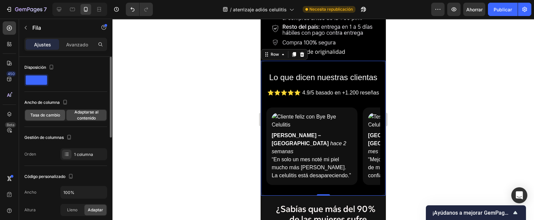
click at [39, 118] on div "Tasa de cambio" at bounding box center [45, 115] width 40 height 11
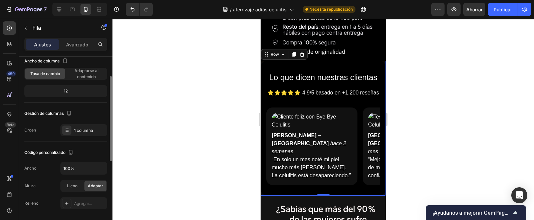
scroll to position [83, 0]
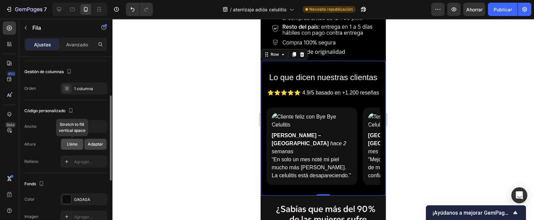
click at [73, 144] on font "Lleno" at bounding box center [72, 143] width 10 height 5
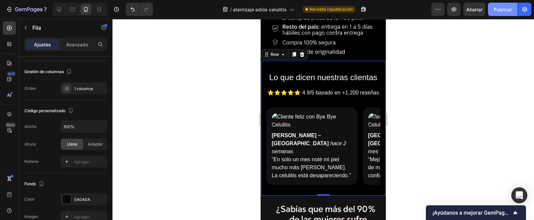
click at [502, 11] on font "Publicar" at bounding box center [503, 10] width 18 height 6
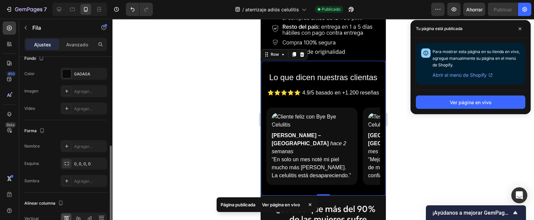
scroll to position [244, 0]
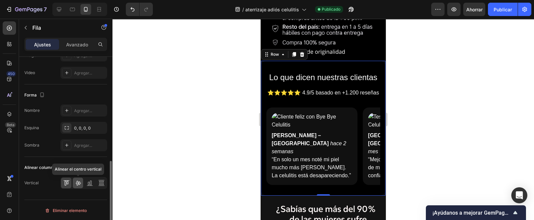
click at [82, 183] on div at bounding box center [78, 183] width 10 height 11
click at [79, 180] on icon at bounding box center [78, 183] width 7 height 7
click at [90, 183] on icon at bounding box center [91, 183] width 2 height 5
click at [81, 182] on div at bounding box center [78, 183] width 10 height 11
drag, startPoint x: 511, startPoint y: 13, endPoint x: 512, endPoint y: 19, distance: 5.9
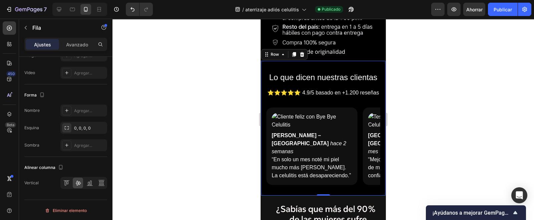
click at [511, 13] on button "Publicar" at bounding box center [503, 9] width 30 height 13
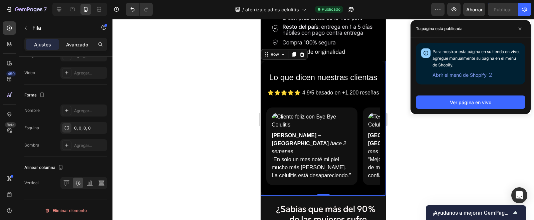
click at [90, 44] on div "Avanzado" at bounding box center [76, 44] width 33 height 11
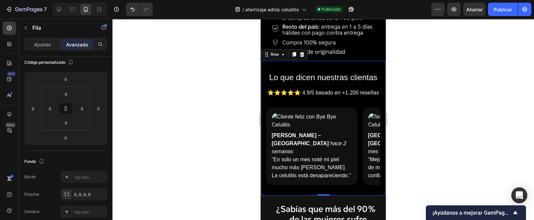
scroll to position [280, 0]
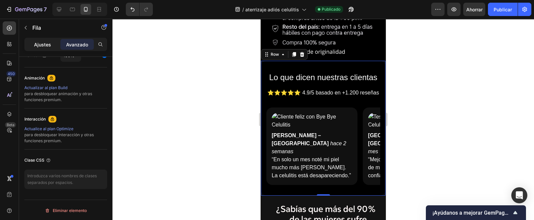
click at [45, 41] on p "Ajustes" at bounding box center [42, 44] width 17 height 7
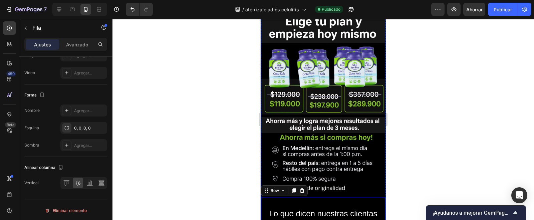
scroll to position [292, 0]
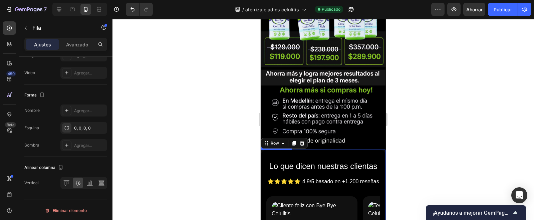
click at [335, 160] on h2 "Lo que dicen nuestras clientas" at bounding box center [323, 166] width 114 height 12
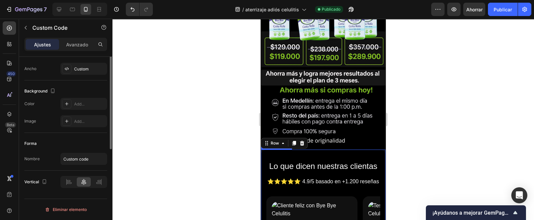
scroll to position [0, 0]
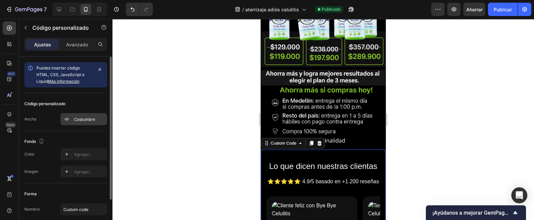
click at [84, 121] on font "Costumbre" at bounding box center [84, 119] width 21 height 5
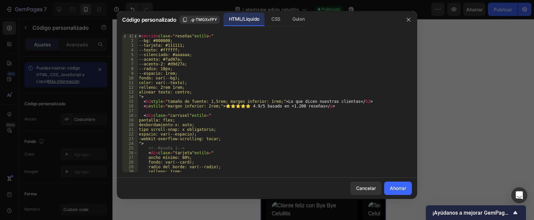
click at [168, 103] on div "< sección clase = "reseñas" estilo = " --bg: #000000; --tarjeta: #111111; --tex…" at bounding box center [271, 108] width 268 height 148
type textarea "</section>"
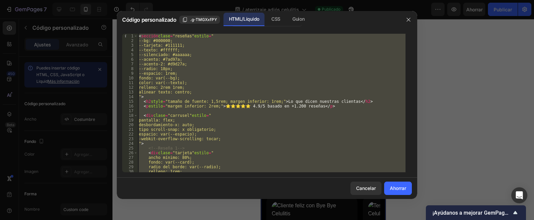
paste textarea
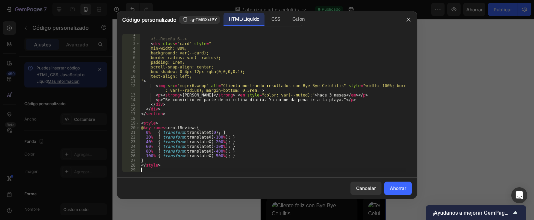
scroll to position [497, 0]
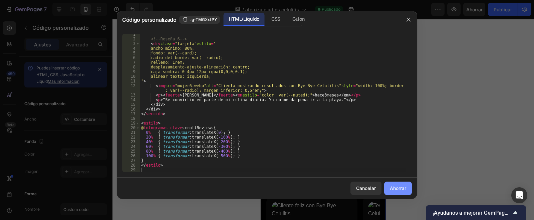
click at [396, 189] on font "Ahorrar" at bounding box center [398, 188] width 16 height 6
type textarea "</style>"
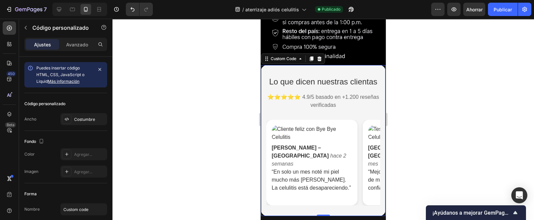
scroll to position [375, 0]
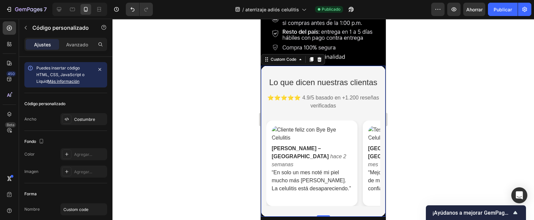
click at [324, 151] on section "Lo que dicen nuestras clientas ⭐⭐⭐⭐⭐ 4.9/5 basado en +1.200 reseñas verificadas…" at bounding box center [323, 141] width 124 height 151
click at [503, 10] on font "Publicar" at bounding box center [503, 10] width 18 height 6
click at [348, 123] on section "Lo que dicen nuestras clientas ⭐⭐⭐⭐⭐ 4.9/5 basado en +1.200 reseñas verificadas…" at bounding box center [323, 141] width 124 height 151
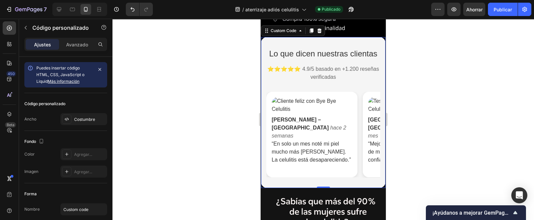
scroll to position [417, 0]
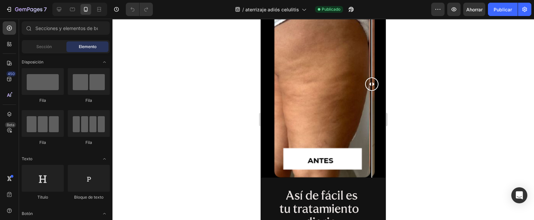
scroll to position [417, 0]
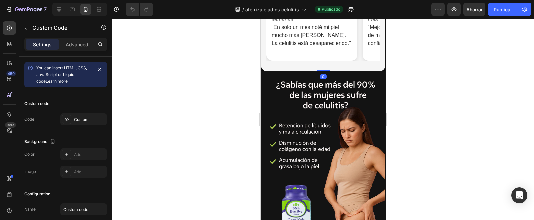
scroll to position [333, 0]
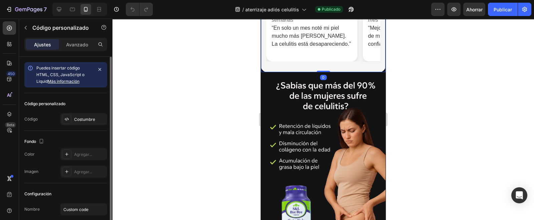
click at [79, 124] on div "Costumbre" at bounding box center [83, 119] width 47 height 12
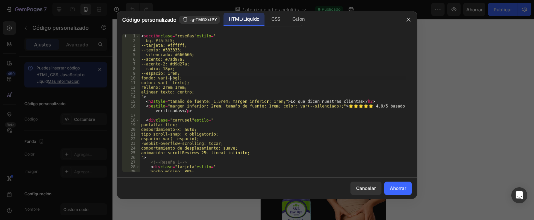
type textarea "</style>"
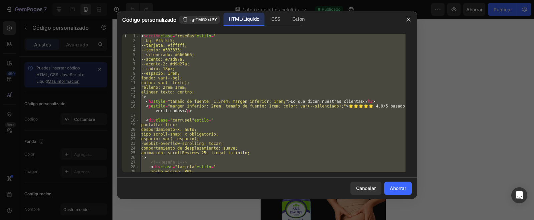
paste textarea
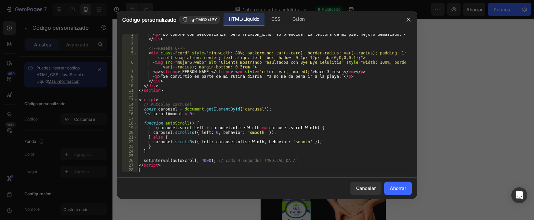
scroll to position [310, 0]
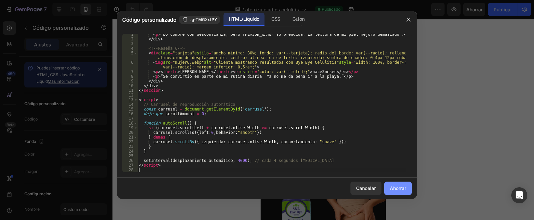
click at [400, 191] on font "Ahorrar" at bounding box center [398, 188] width 16 height 6
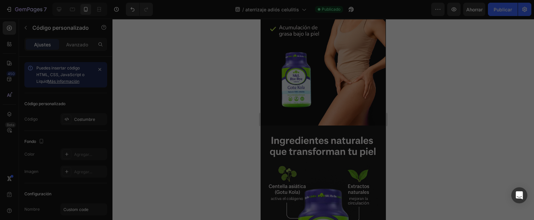
type textarea "</script>"
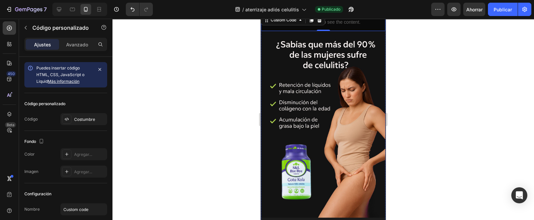
scroll to position [292, 0]
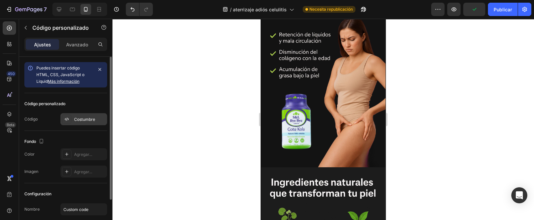
click at [78, 119] on font "Costumbre" at bounding box center [84, 119] width 21 height 5
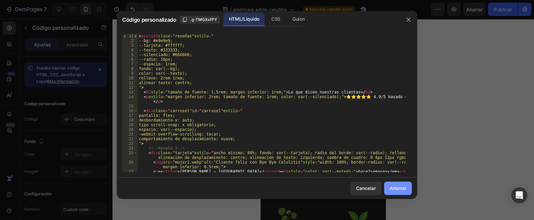
click at [397, 189] on font "Ahorrar" at bounding box center [398, 188] width 16 height 6
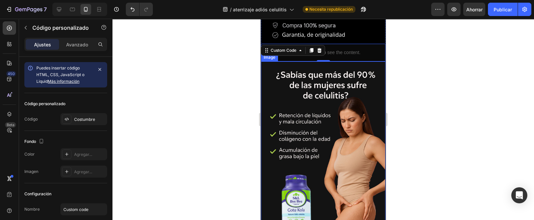
scroll to position [209, 0]
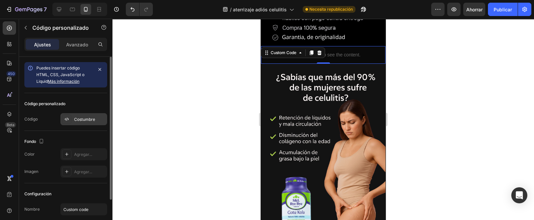
click at [70, 123] on div at bounding box center [66, 118] width 9 height 9
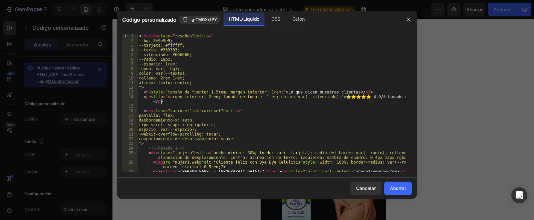
type textarea "</script>"
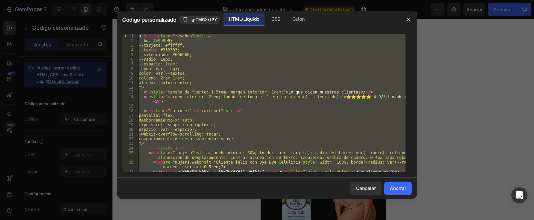
paste textarea
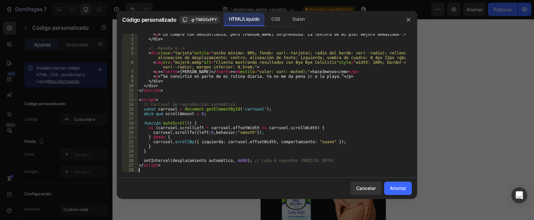
click at [396, 192] on button "Ahorrar" at bounding box center [398, 188] width 28 height 13
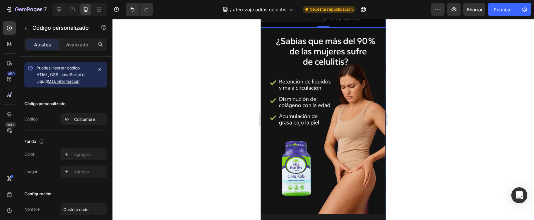
scroll to position [292, 0]
